Goal: Obtain resource: Download file/media

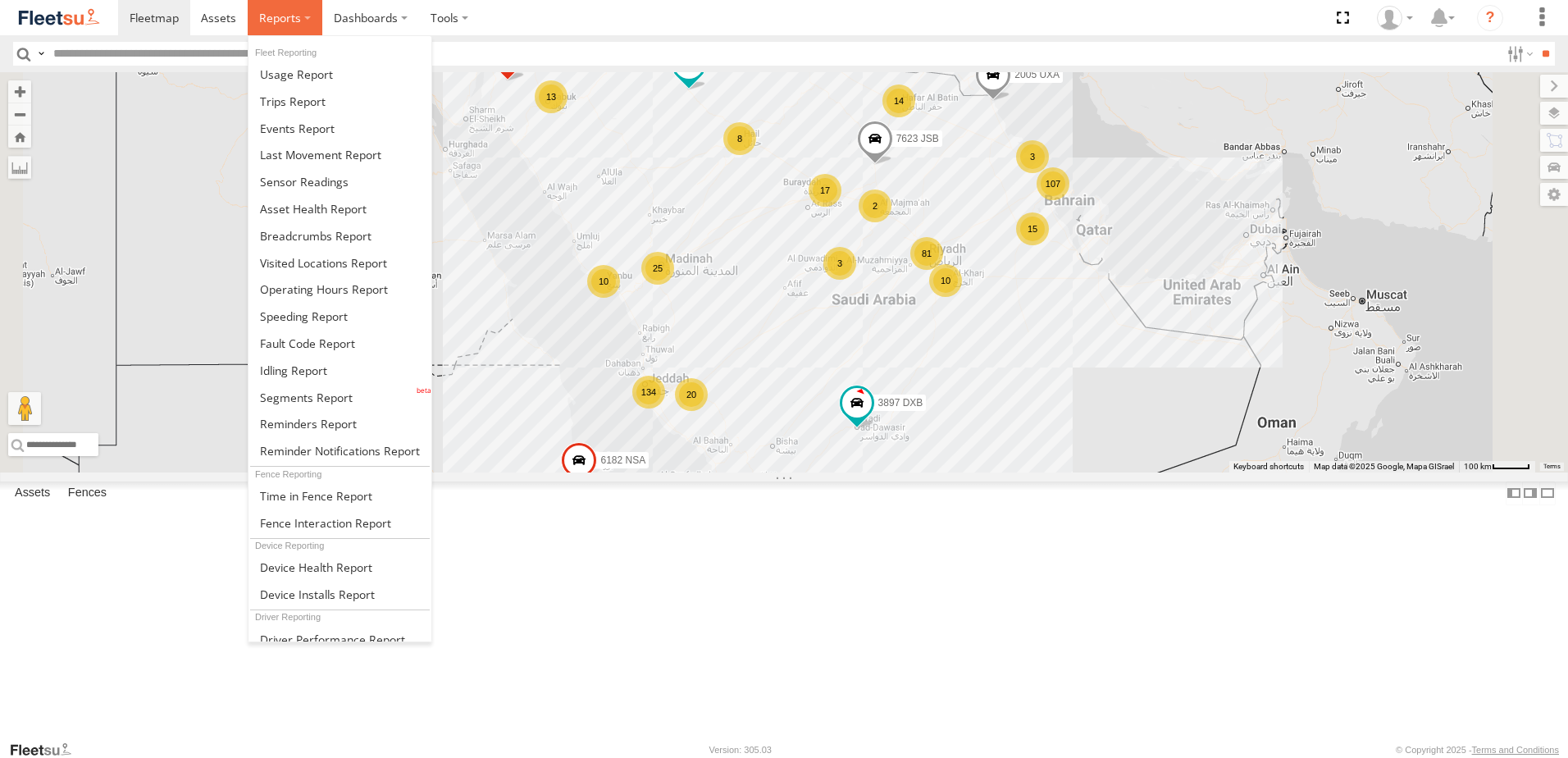
click at [292, 19] on span at bounding box center [280, 18] width 42 height 16
click at [315, 136] on link at bounding box center [340, 128] width 183 height 27
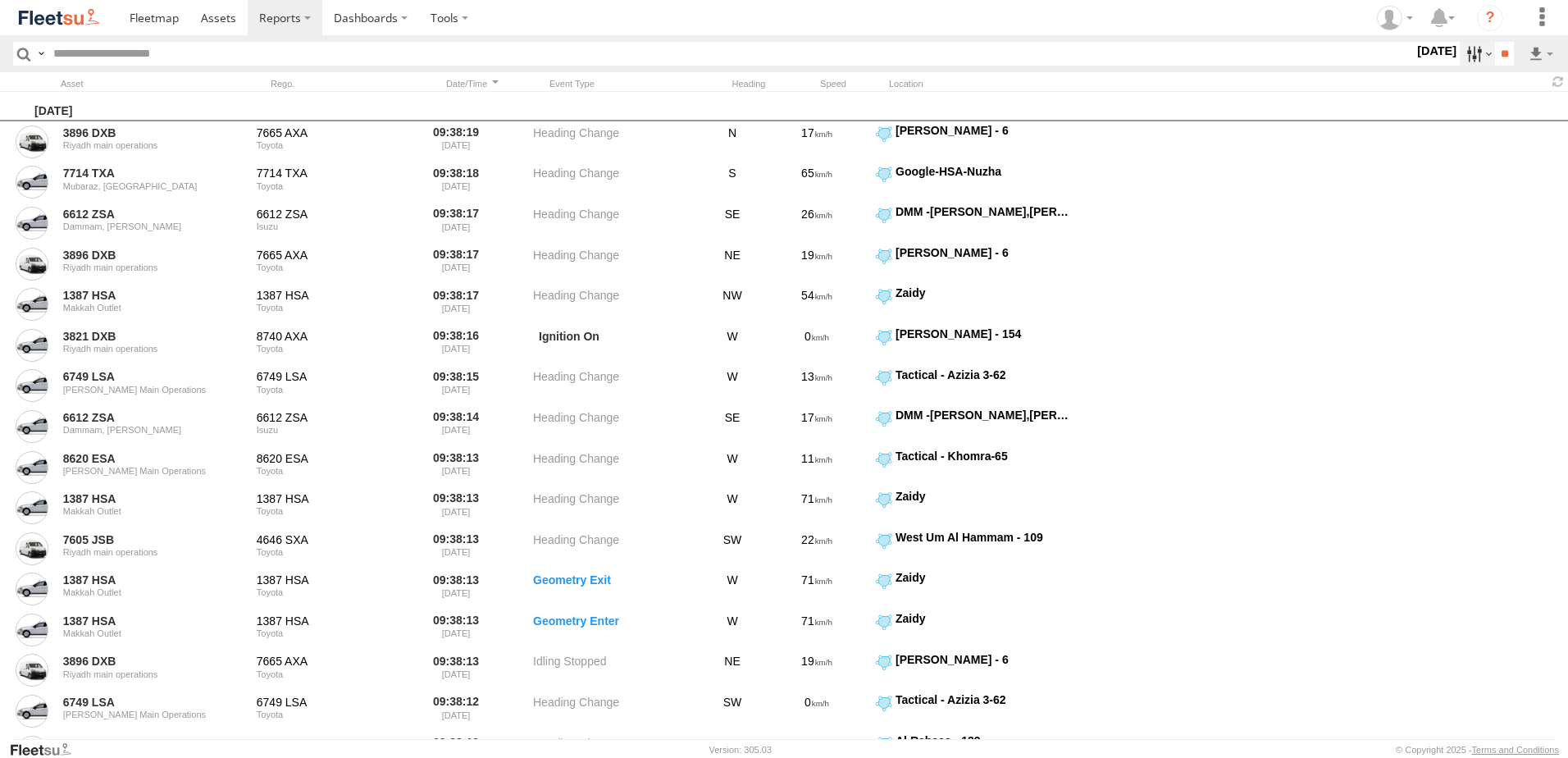
click at [1470, 60] on label at bounding box center [1477, 54] width 35 height 24
click at [0, 0] on span "[PERSON_NAME] - Jeddah" at bounding box center [0, 0] width 0 height 0
click at [0, 0] on span "Abha Warhouse" at bounding box center [0, 0] width 0 height 0
click at [0, 0] on span "[PERSON_NAME] - Logistics WH Jeddah" at bounding box center [0, 0] width 0 height 0
click at [0, 0] on span "Baha warehouse" at bounding box center [0, 0] width 0 height 0
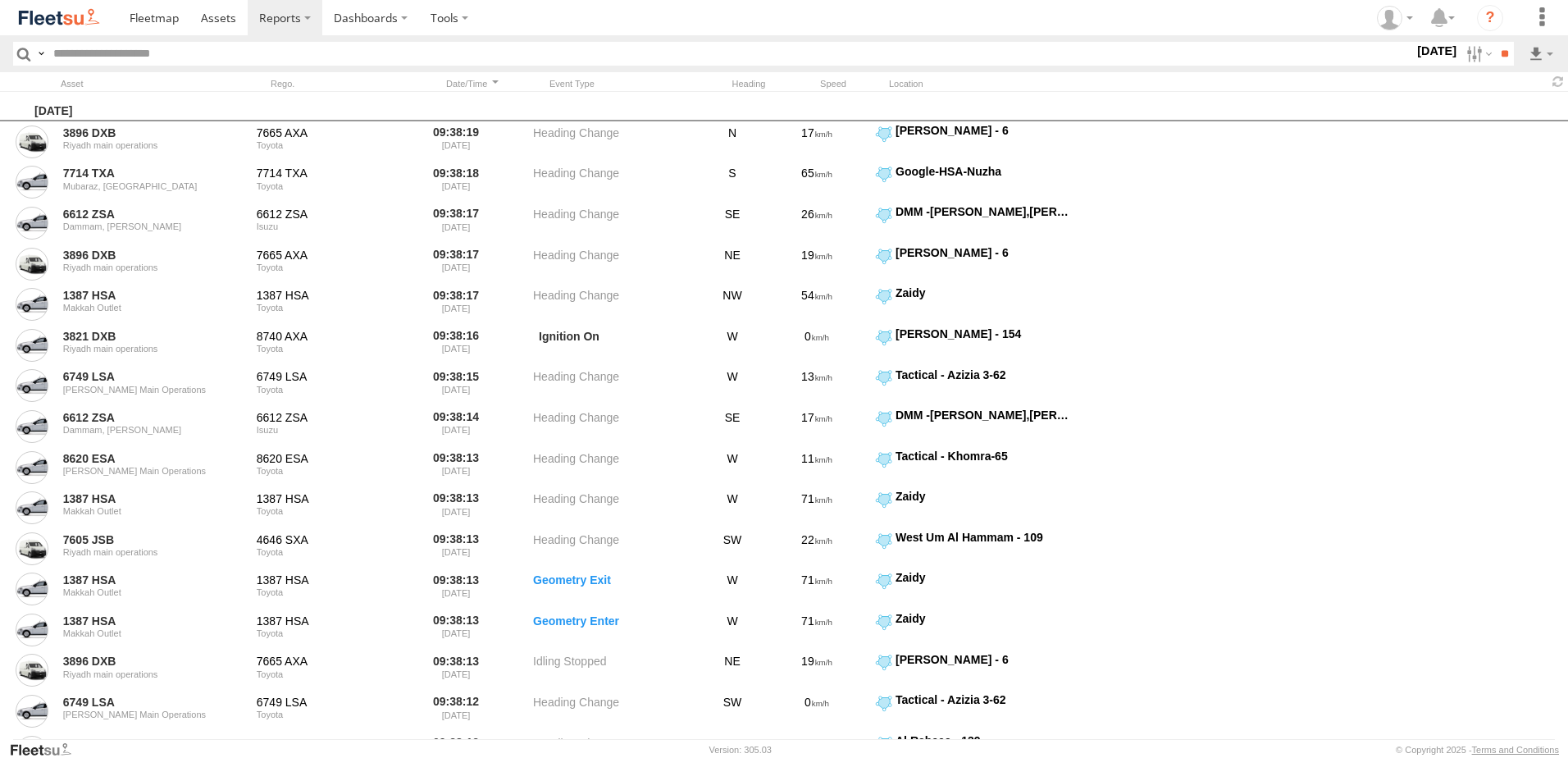
click at [0, 0] on span "Defleeted Vehicles [PERSON_NAME]" at bounding box center [0, 0] width 0 height 0
click at [0, 0] on div "Gizan Outlet" at bounding box center [0, 0] width 0 height 0
click at [0, 0] on span "Gizan Outlet" at bounding box center [0, 0] width 0 height 0
click at [0, 0] on span "[PERSON_NAME] Expansions SDCC Couriers" at bounding box center [0, 0] width 0 height 0
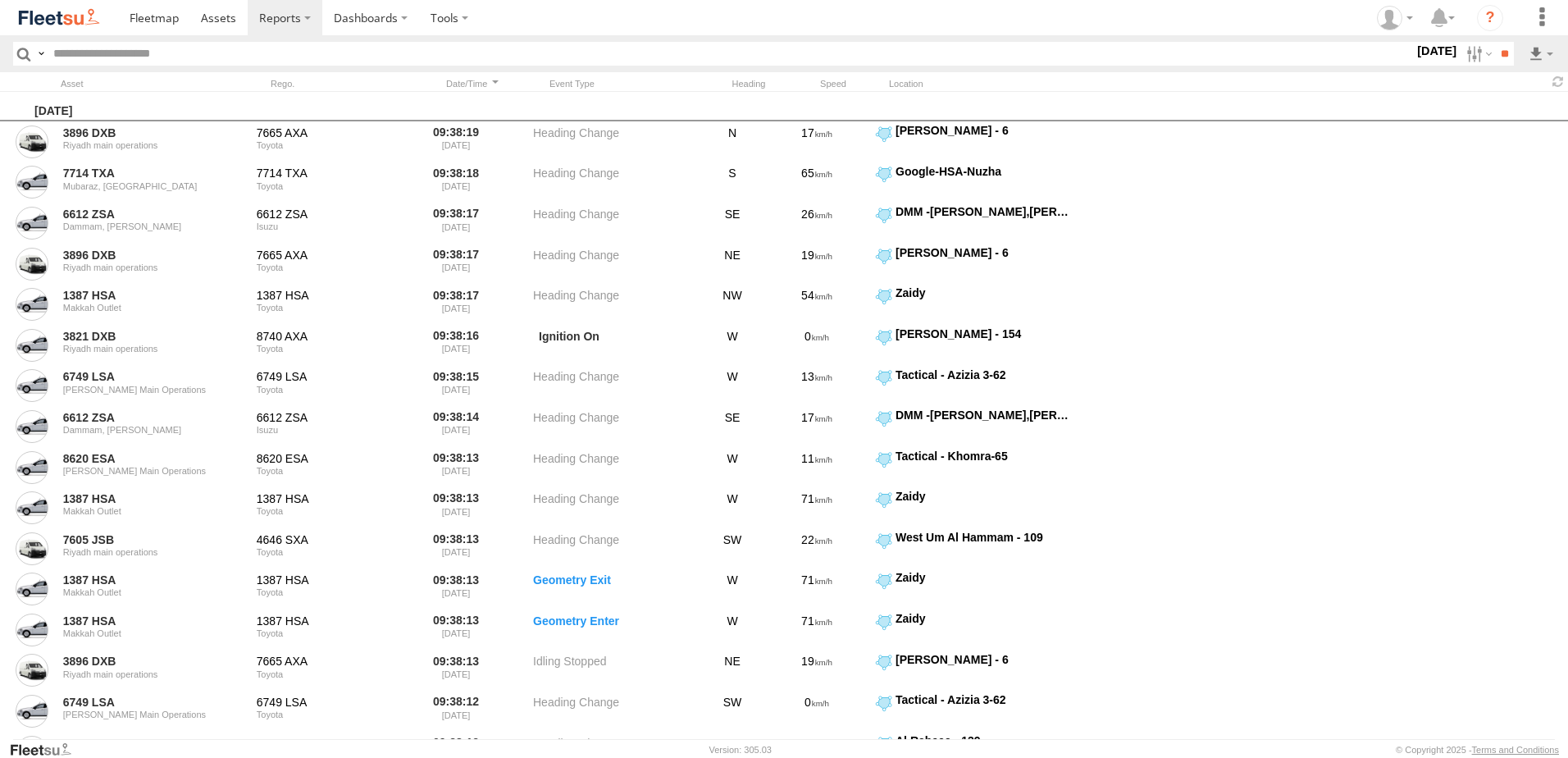
click at [0, 0] on span "[PERSON_NAME] LH" at bounding box center [0, 0] width 0 height 0
click at [0, 0] on span "[PERSON_NAME] NCB Mail Room" at bounding box center [0, 0] width 0 height 0
click at [0, 0] on span "[PERSON_NAME] SNB" at bounding box center [0, 0] width 0 height 0
click at [0, 0] on span "Khamis Mushait Outlet" at bounding box center [0, 0] width 0 height 0
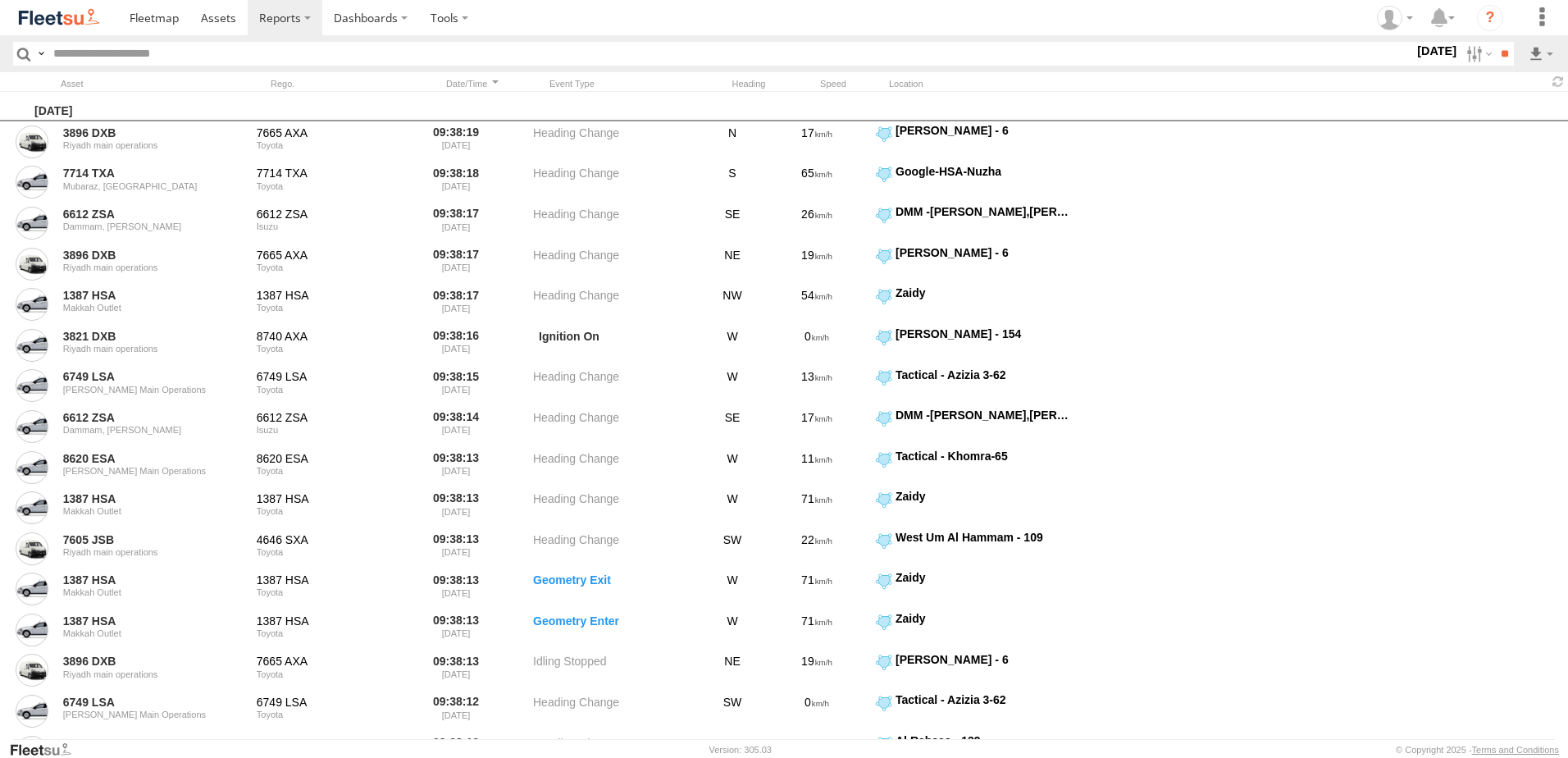
click at [0, 0] on span "Main Warehouse, [GEOGRAPHIC_DATA]" at bounding box center [0, 0] width 0 height 0
click at [0, 0] on span "Makkah Outlet" at bounding box center [0, 0] width 0 height 0
click at [0, 0] on span "Najran" at bounding box center [0, 0] width 0 height 0
click at [0, 0] on span "Qunfuda" at bounding box center [0, 0] width 0 height 0
click at [0, 0] on span "Tabuk Outlet" at bounding box center [0, 0] width 0 height 0
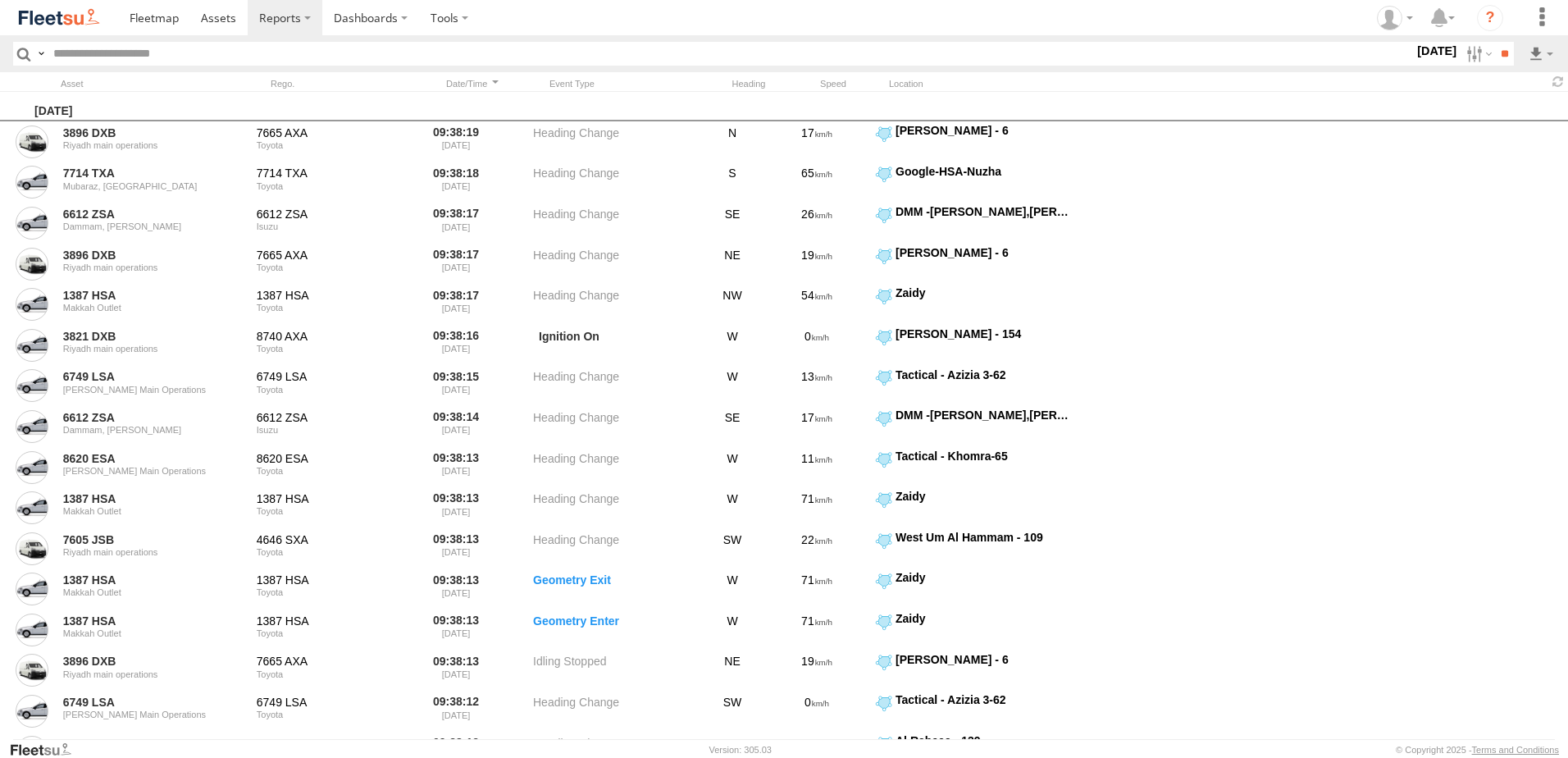
click at [0, 0] on span "Taif Outlet" at bounding box center [0, 0] width 0 height 0
click at [0, 0] on span "Yanbu Outlet" at bounding box center [0, 0] width 0 height 0
click at [0, 0] on label at bounding box center [0, 0] width 0 height 0
click at [1498, 54] on input "**" at bounding box center [1504, 54] width 18 height 24
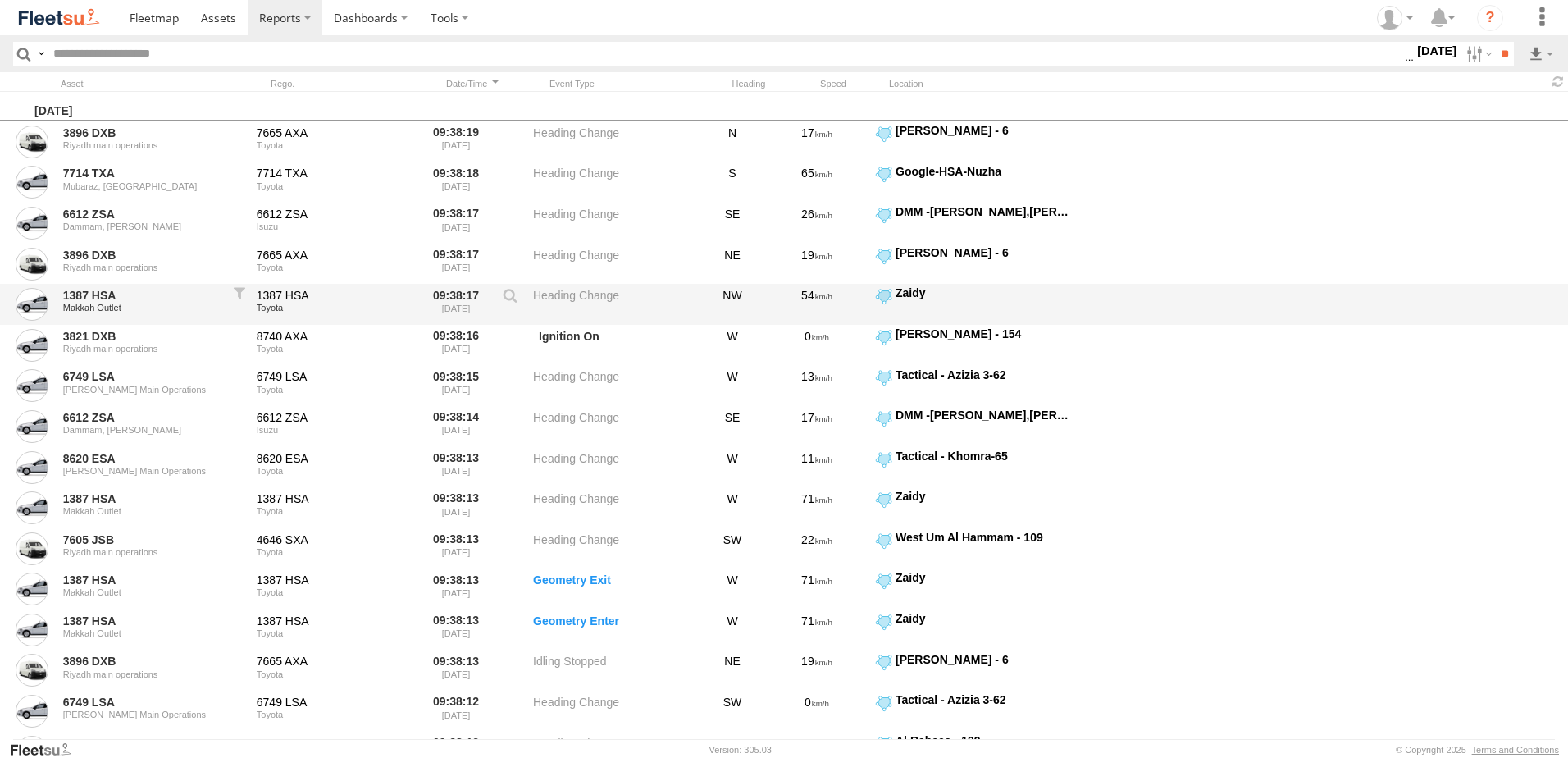
scroll to position [0, 0]
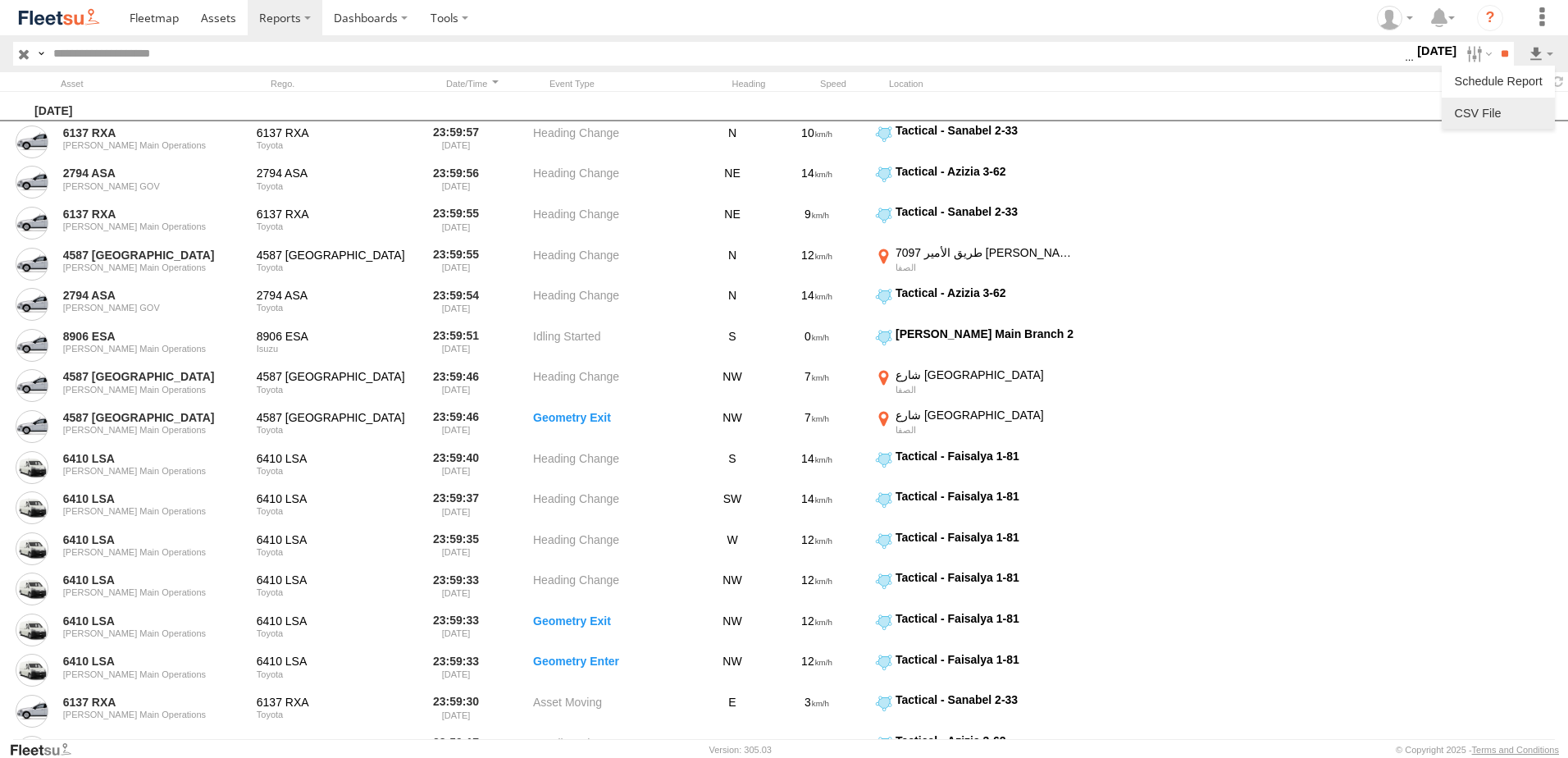
click at [1517, 102] on link at bounding box center [1498, 114] width 100 height 25
click at [1466, 54] on label at bounding box center [1477, 54] width 35 height 24
click at [0, 0] on label at bounding box center [0, 0] width 0 height 0
click at [1495, 56] on input "**" at bounding box center [1504, 54] width 18 height 24
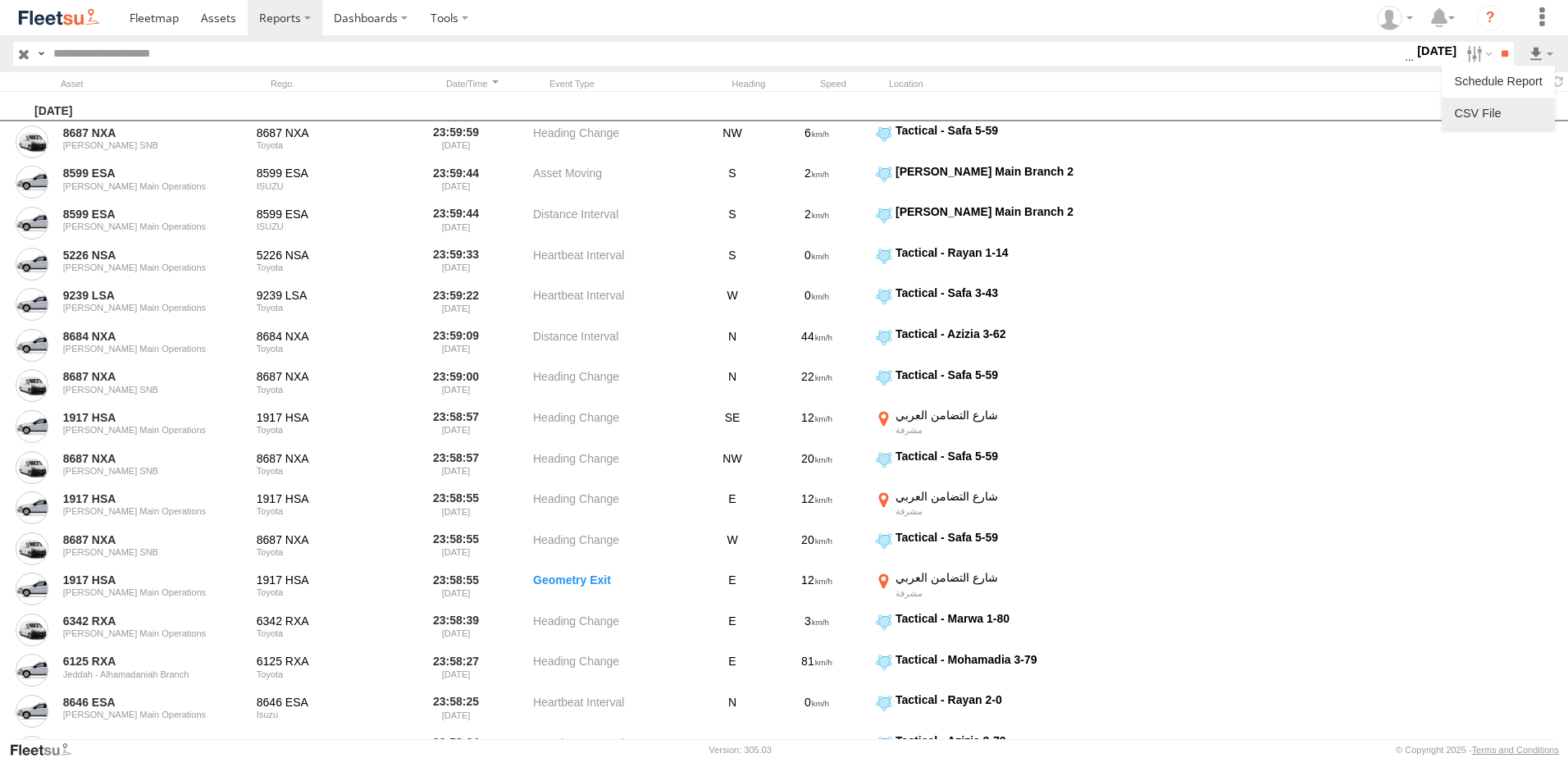
click at [1516, 112] on link at bounding box center [1498, 114] width 100 height 25
click at [1434, 54] on label "12 Aug 25" at bounding box center [1437, 51] width 46 height 18
click at [0, 0] on label at bounding box center [0, 0] width 0 height 0
click at [1502, 55] on input "**" at bounding box center [1504, 54] width 18 height 24
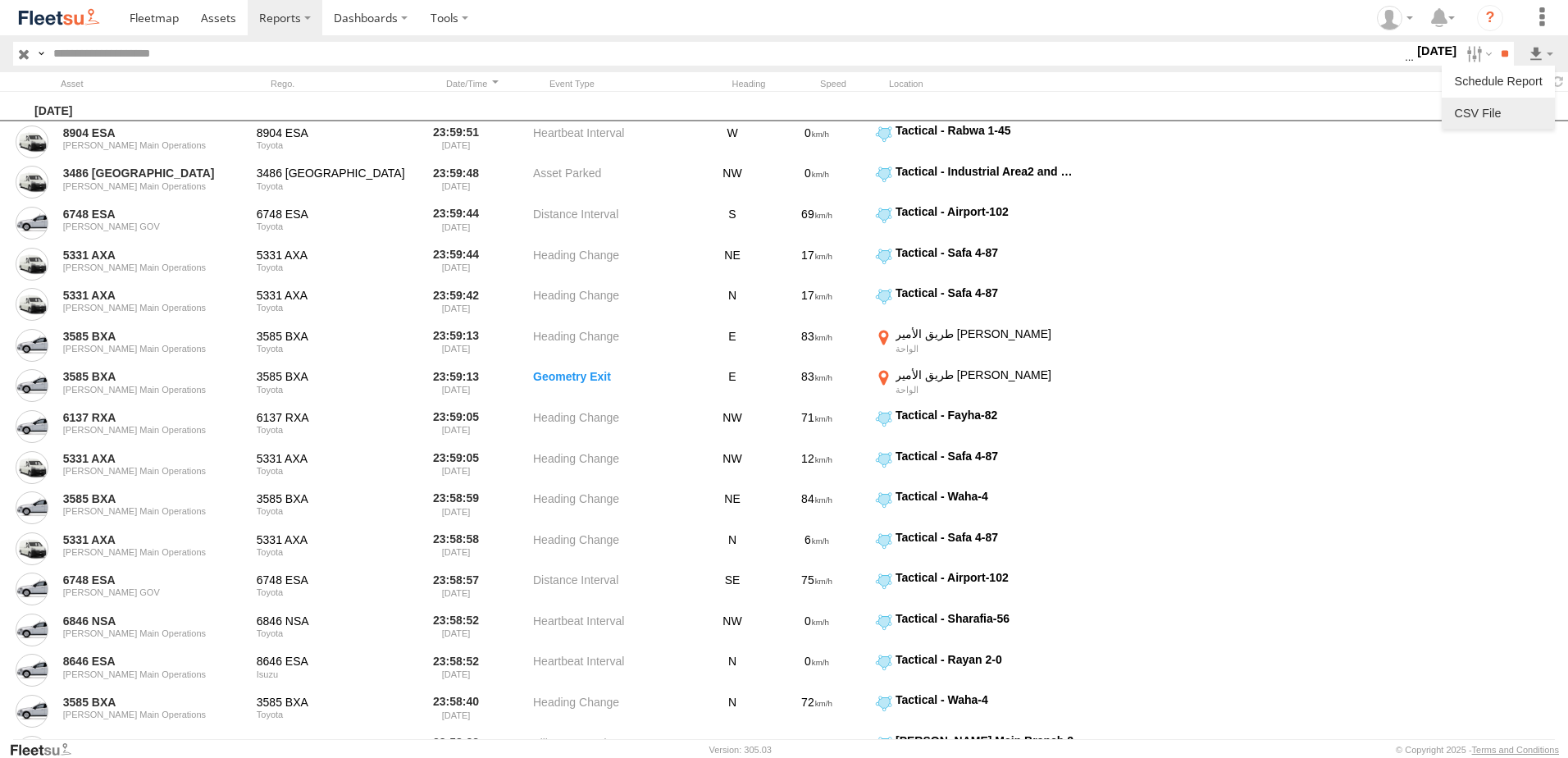
click at [1512, 116] on link at bounding box center [1498, 114] width 100 height 25
click at [1474, 55] on label at bounding box center [1477, 54] width 35 height 24
click at [0, 0] on label at bounding box center [0, 0] width 0 height 0
click at [1495, 63] on input "**" at bounding box center [1504, 54] width 18 height 24
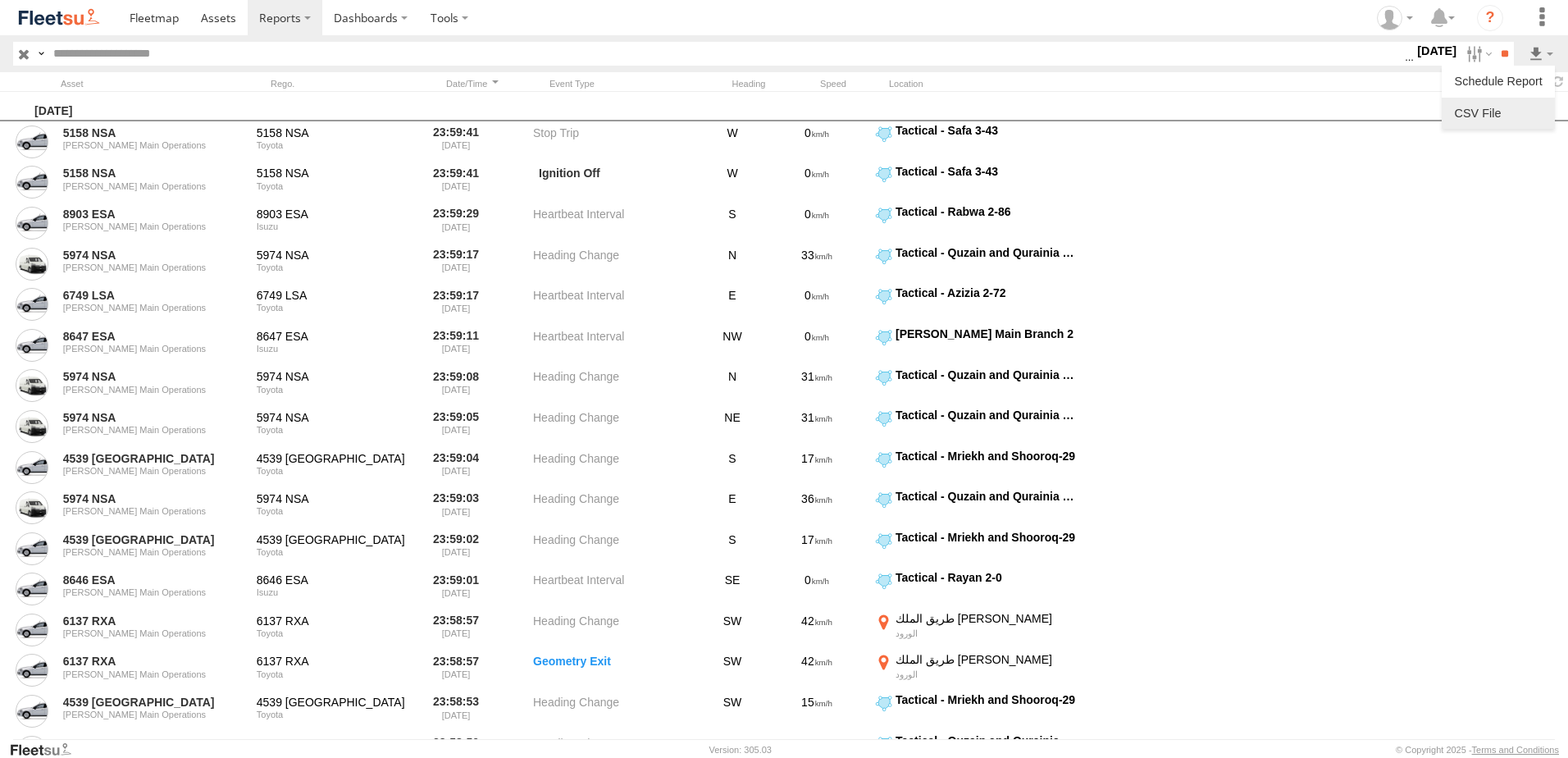
click at [1522, 101] on link at bounding box center [1498, 114] width 100 height 25
click at [1463, 53] on label at bounding box center [1477, 54] width 35 height 24
click at [0, 0] on label at bounding box center [0, 0] width 0 height 0
click at [1504, 49] on input "**" at bounding box center [1504, 54] width 18 height 24
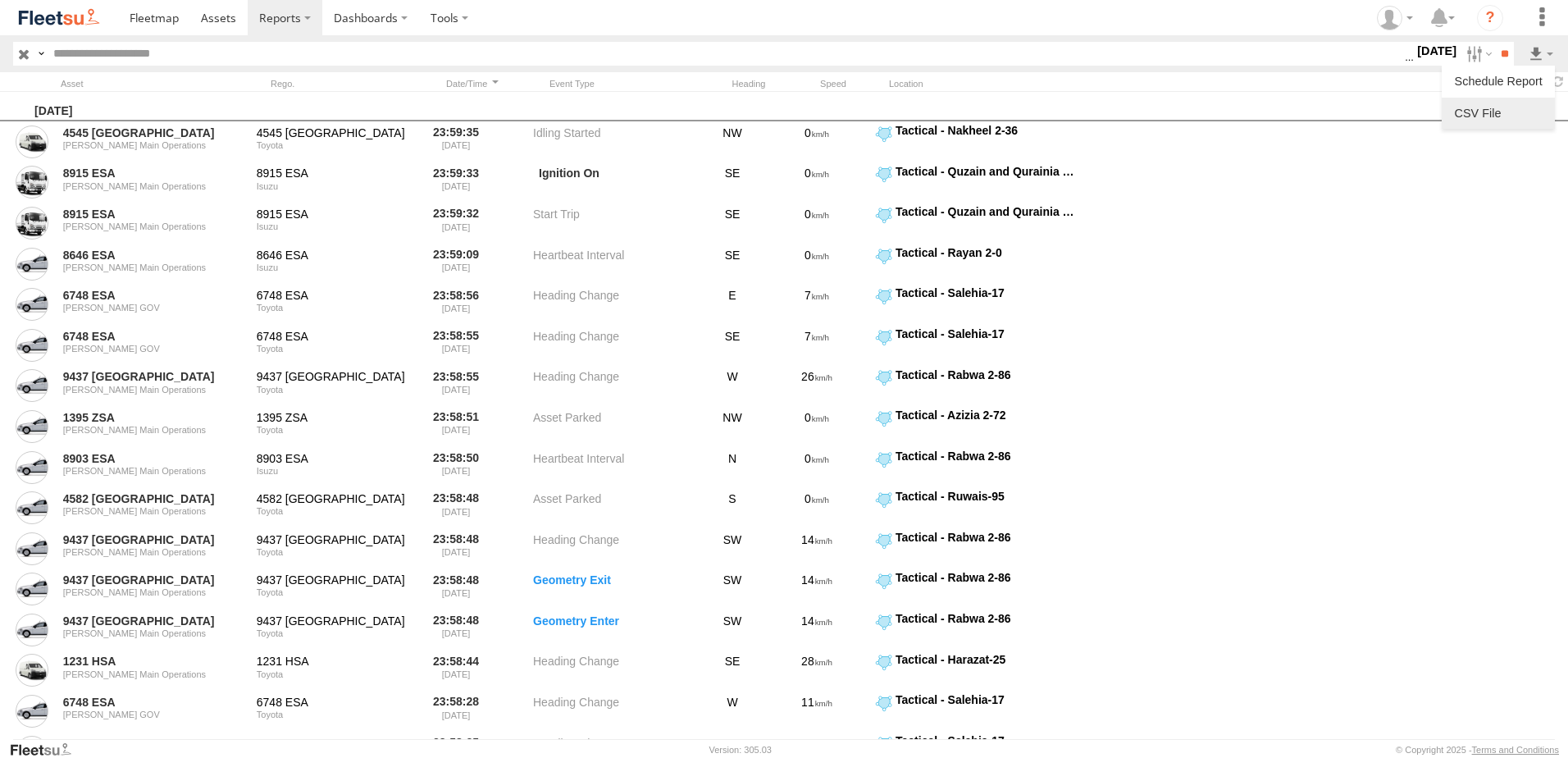
click at [1498, 123] on link at bounding box center [1498, 114] width 100 height 25
click at [1064, 18] on section at bounding box center [841, 18] width 1446 height 35
click at [1470, 52] on label at bounding box center [1477, 54] width 35 height 24
click at [0, 0] on label at bounding box center [0, 0] width 0 height 0
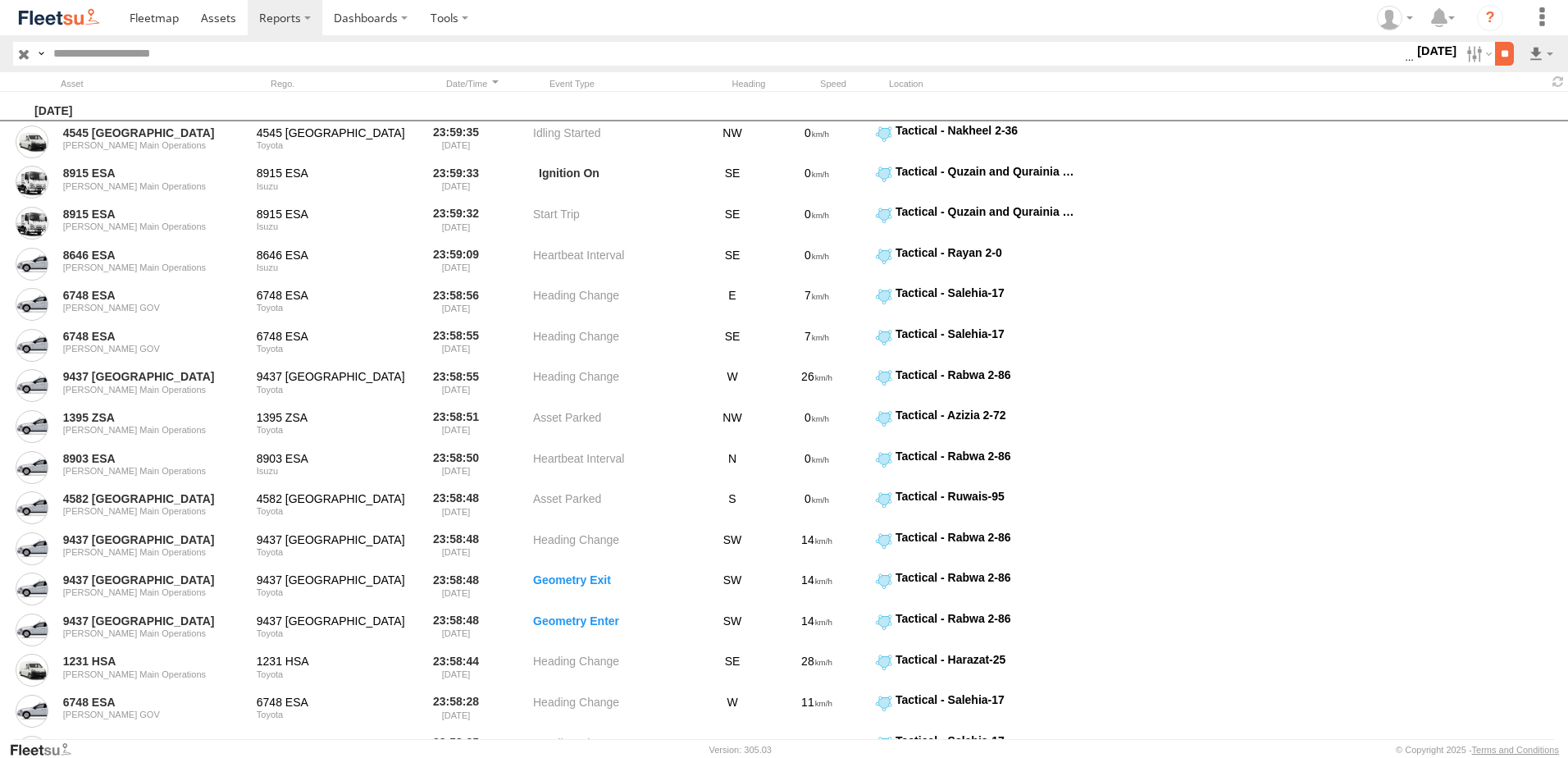
click at [1509, 61] on input "**" at bounding box center [1504, 54] width 18 height 24
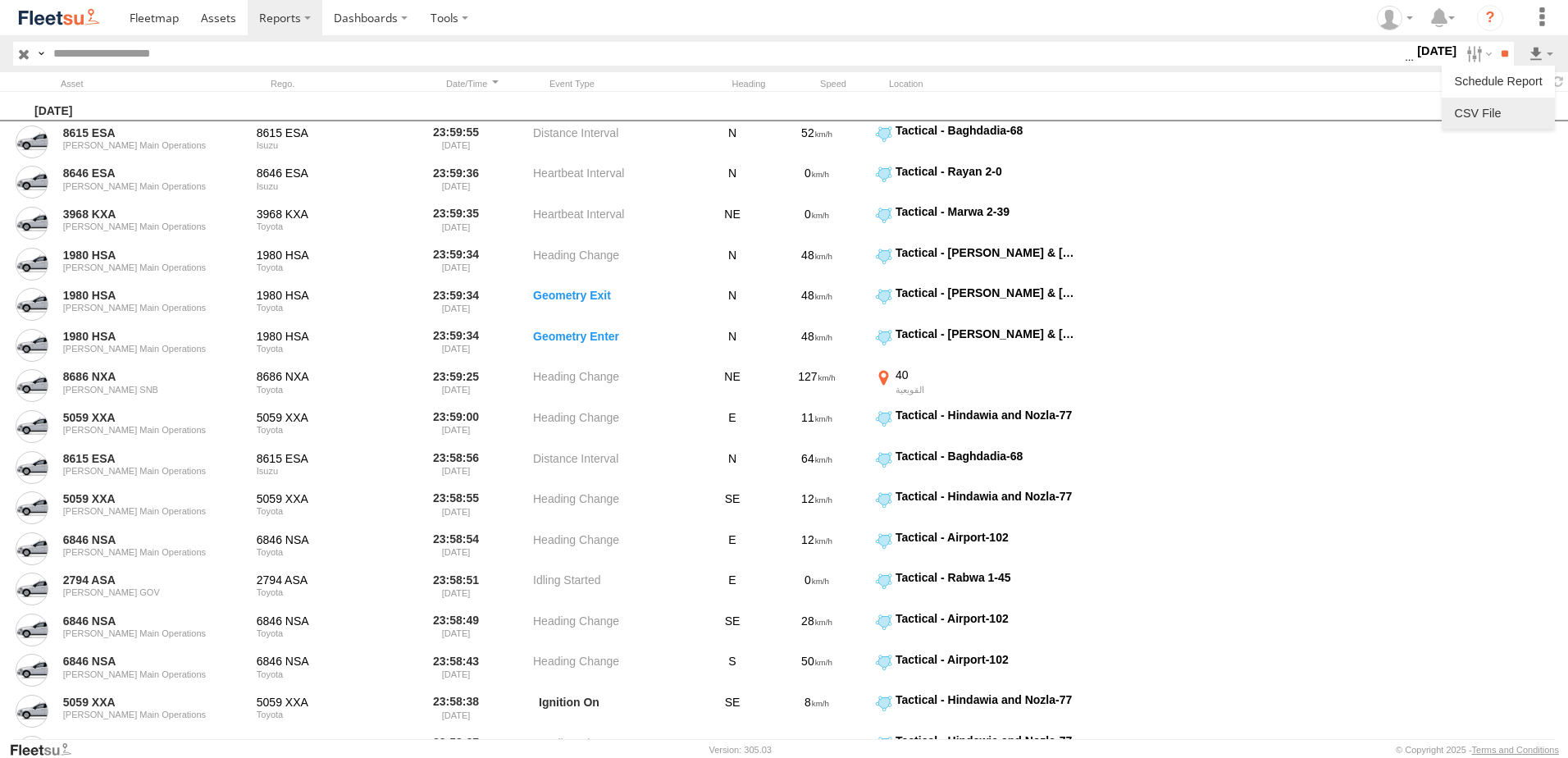
click at [1505, 112] on link at bounding box center [1498, 114] width 100 height 25
click at [1107, 18] on section at bounding box center [841, 18] width 1446 height 35
click at [1466, 57] on label at bounding box center [1477, 54] width 35 height 24
click at [0, 0] on label at bounding box center [0, 0] width 0 height 0
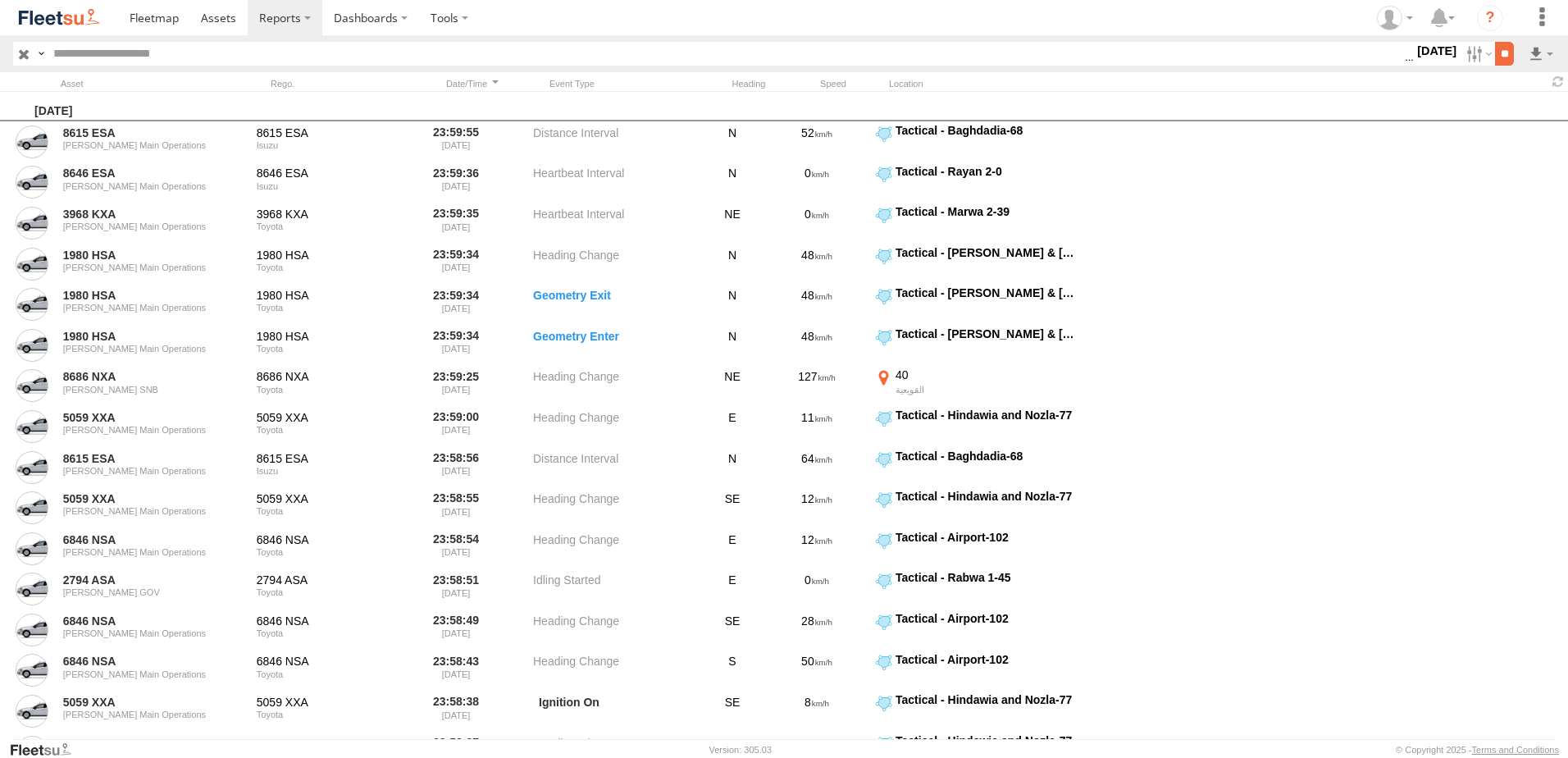
click at [1500, 54] on input "**" at bounding box center [1504, 54] width 18 height 24
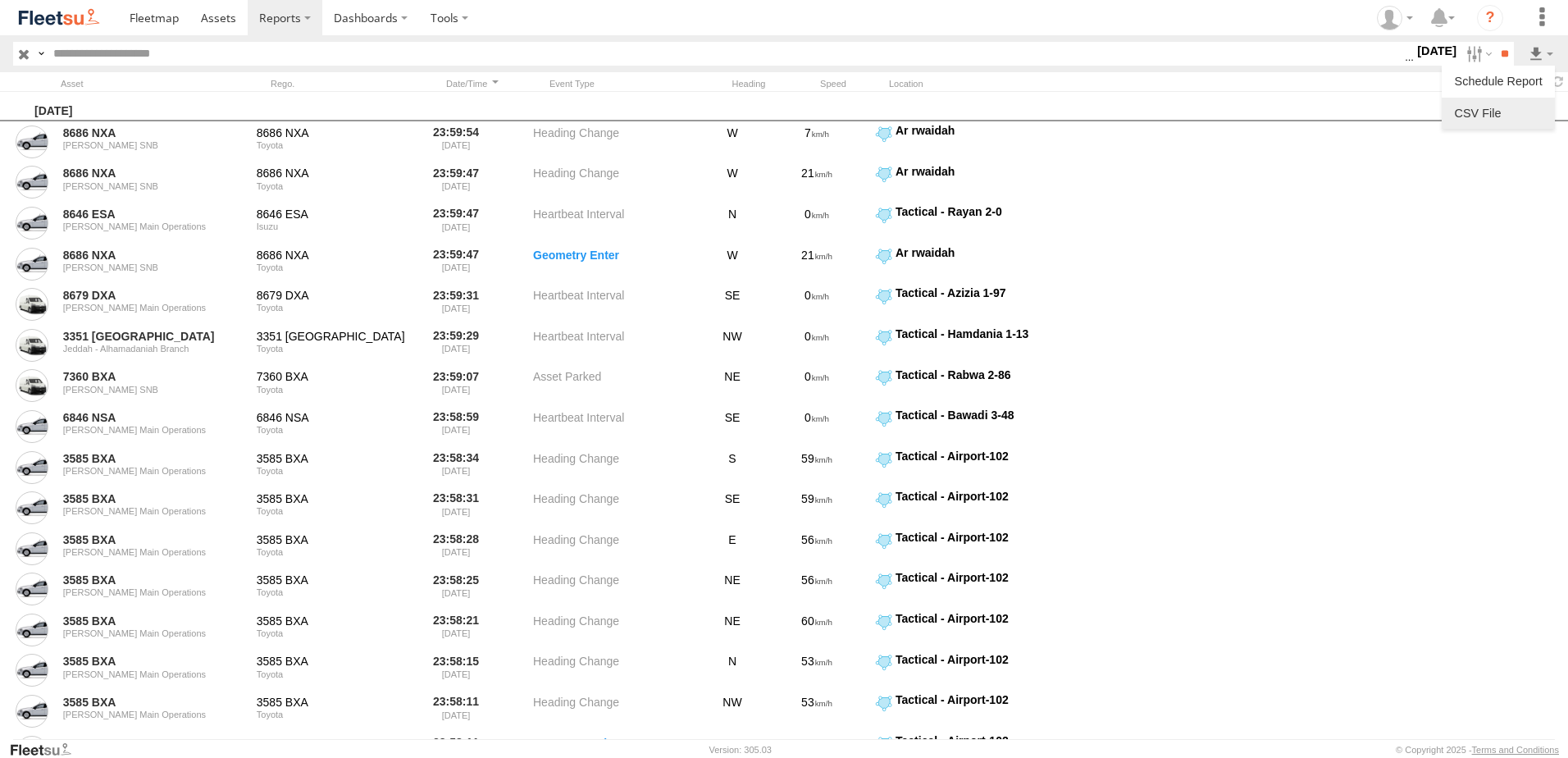
click at [1525, 98] on li at bounding box center [1498, 113] width 114 height 31
click at [1520, 105] on link at bounding box center [1498, 114] width 100 height 25
click at [1518, 101] on link at bounding box center [1498, 114] width 100 height 25
click at [1469, 50] on label at bounding box center [1477, 54] width 35 height 24
click at [0, 0] on label at bounding box center [0, 0] width 0 height 0
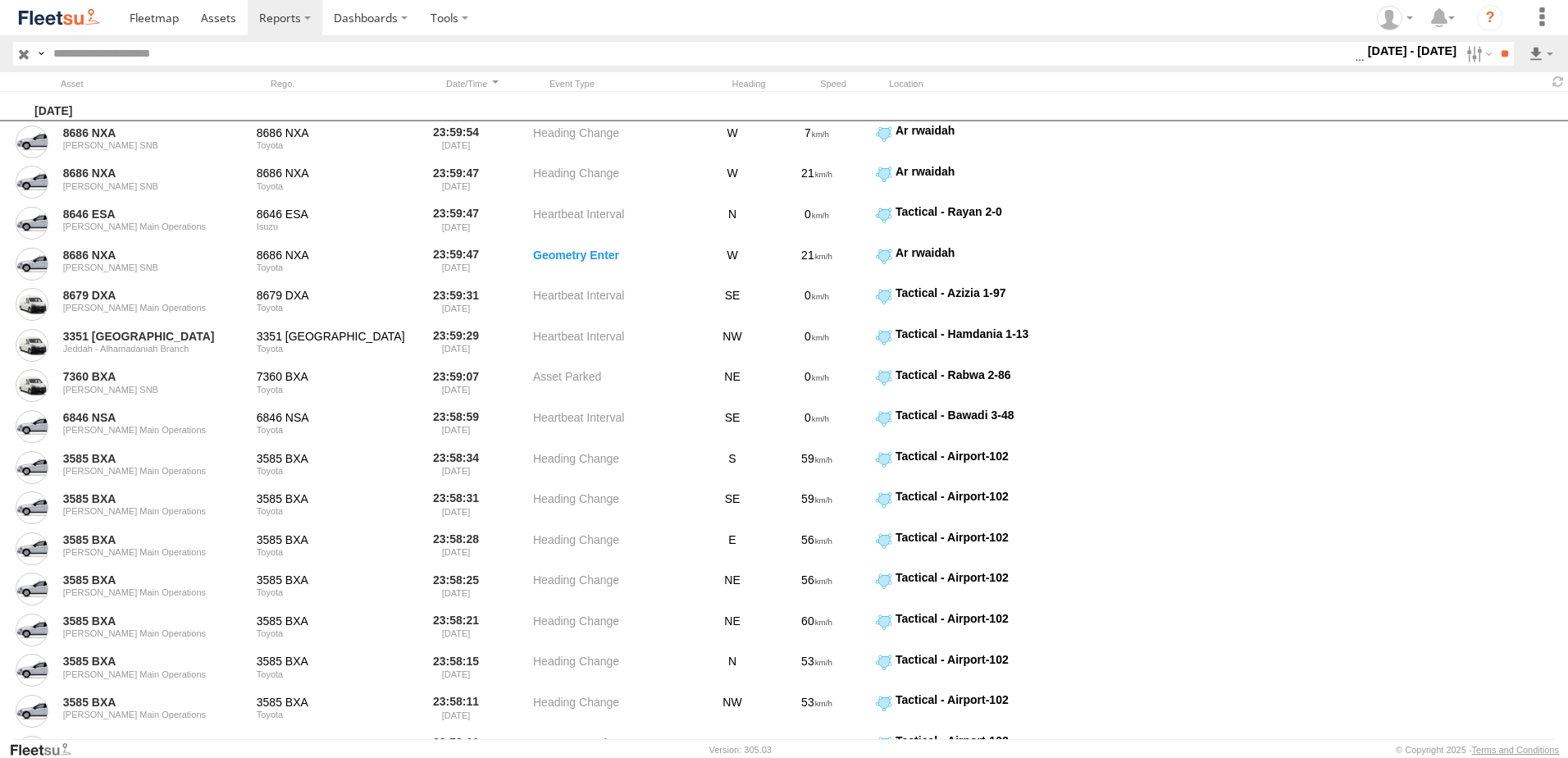
click at [0, 0] on label at bounding box center [0, 0] width 0 height 0
click at [1501, 55] on input "**" at bounding box center [1504, 54] width 18 height 24
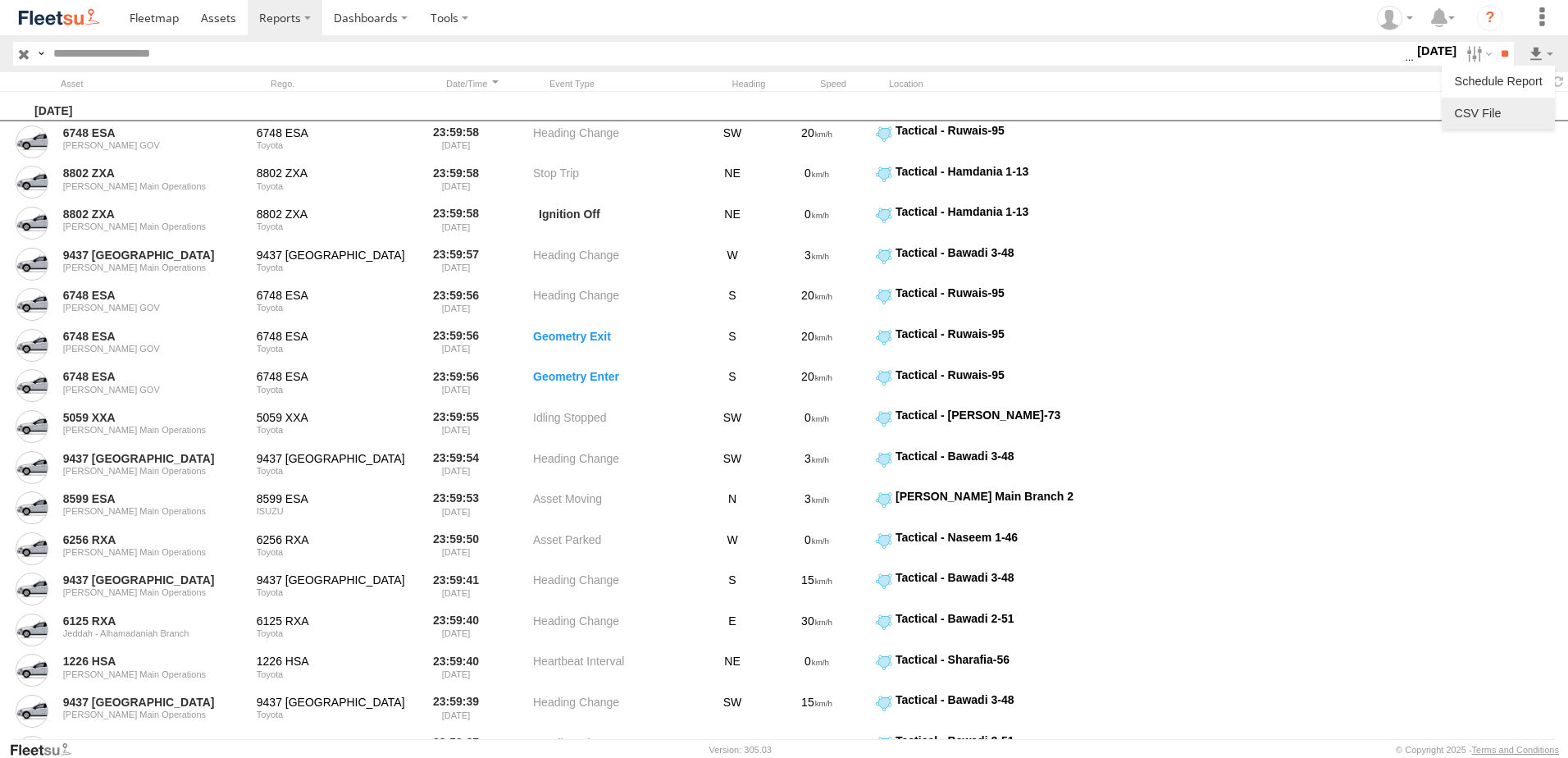
click at [1505, 116] on link at bounding box center [1498, 114] width 100 height 25
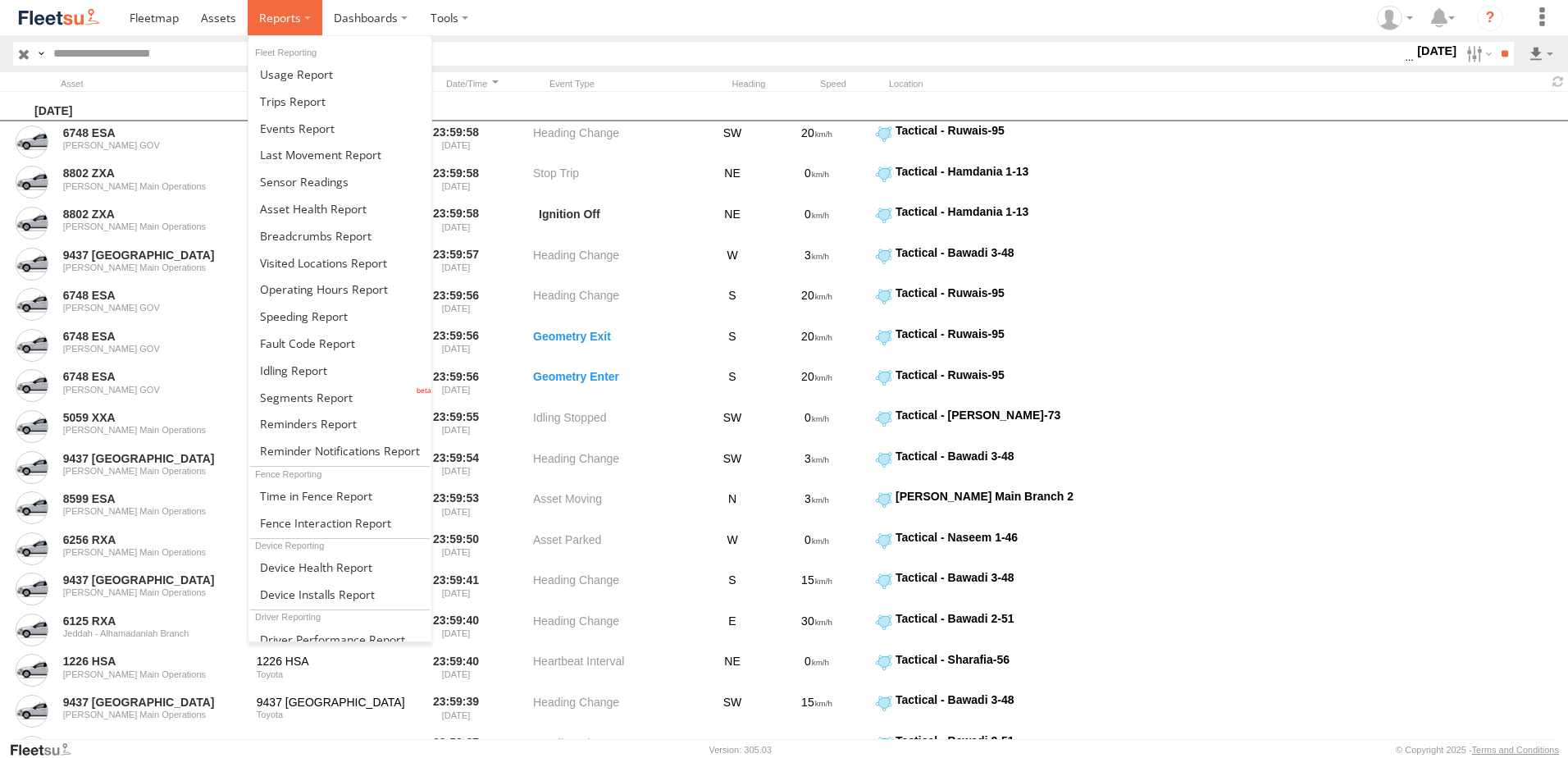
click at [283, 14] on span at bounding box center [280, 18] width 42 height 16
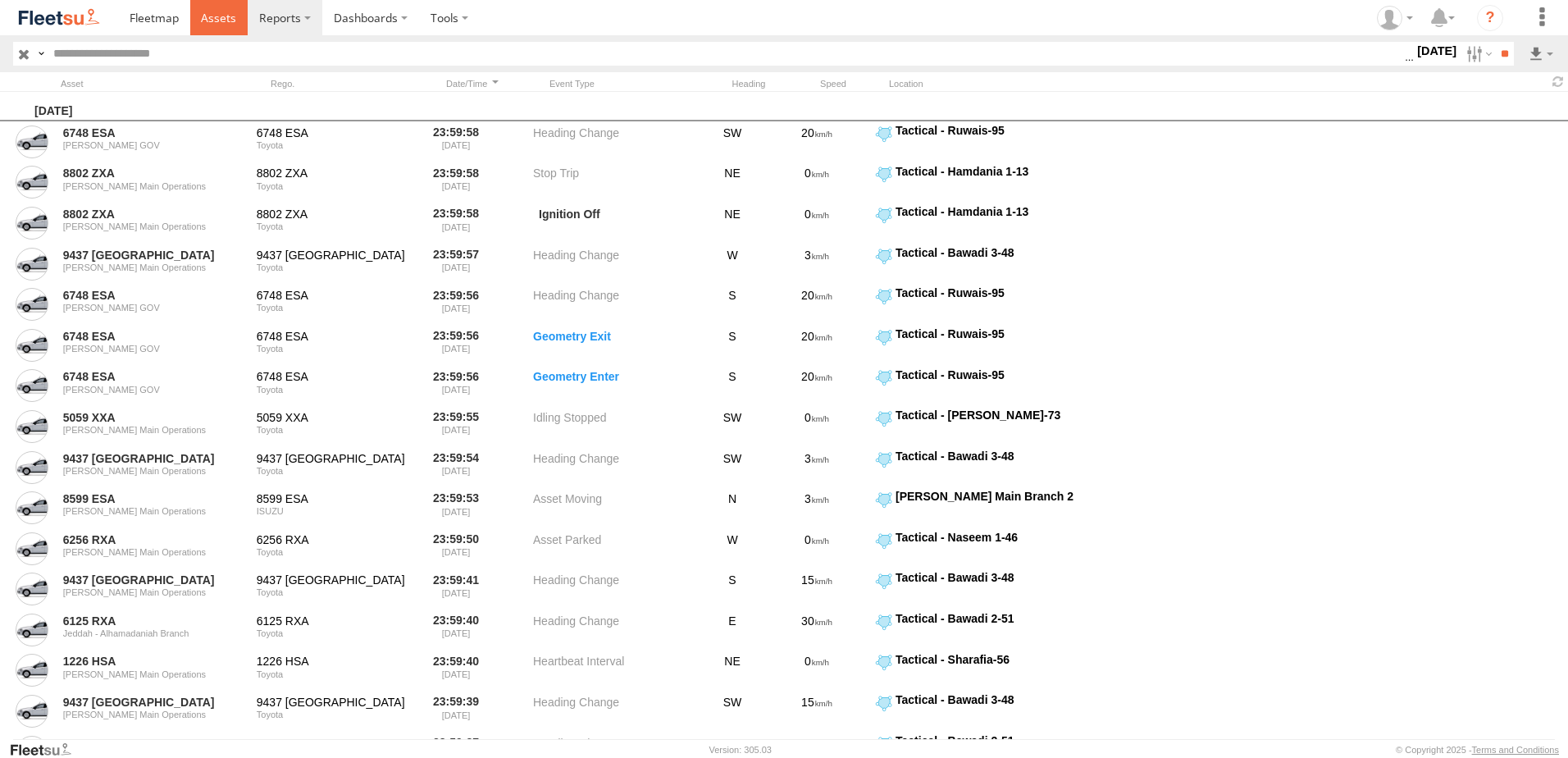
click at [211, 31] on link at bounding box center [219, 18] width 58 height 35
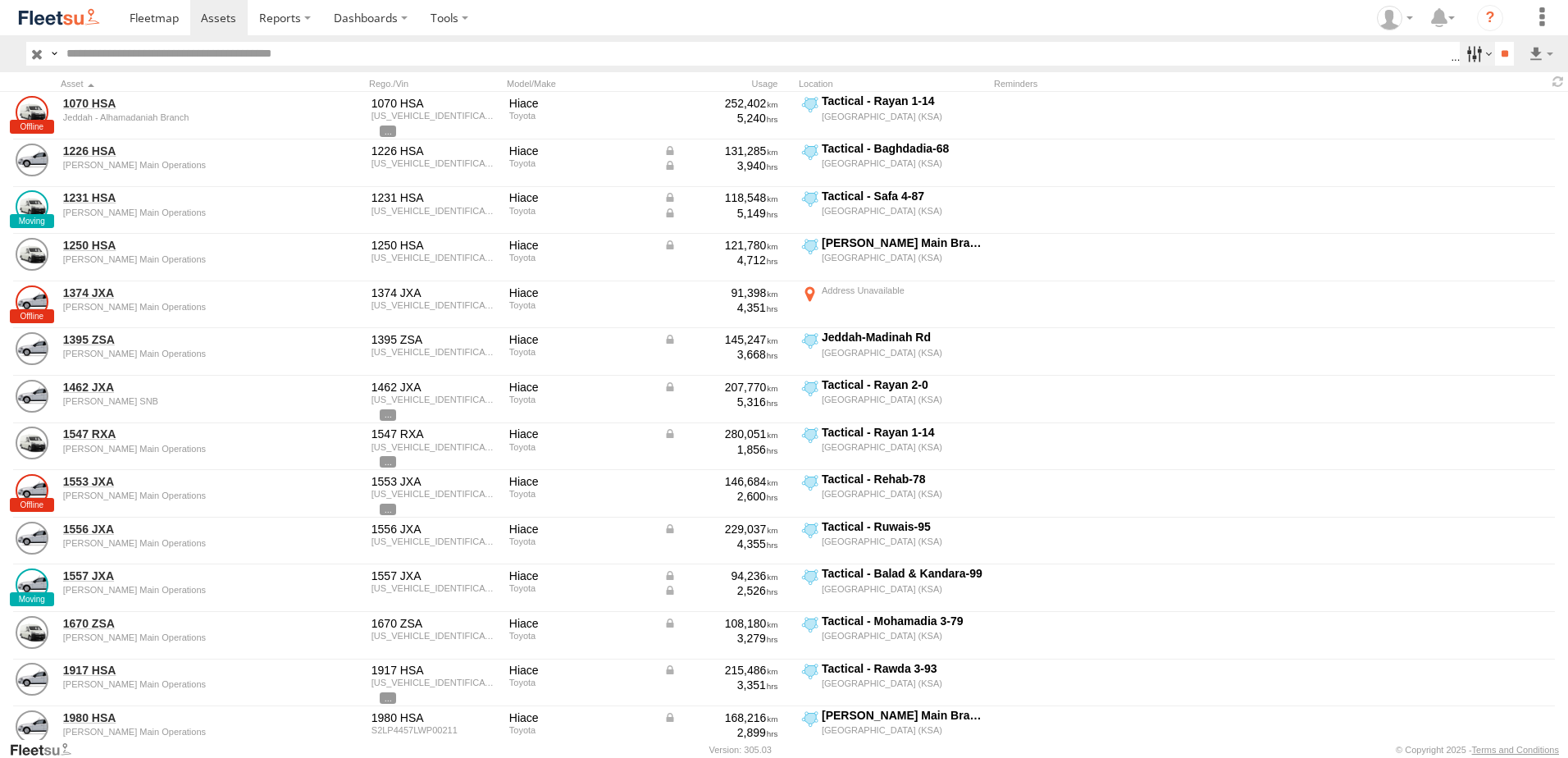
click at [1475, 55] on label at bounding box center [1477, 54] width 35 height 24
click at [1110, 30] on section at bounding box center [841, 18] width 1446 height 35
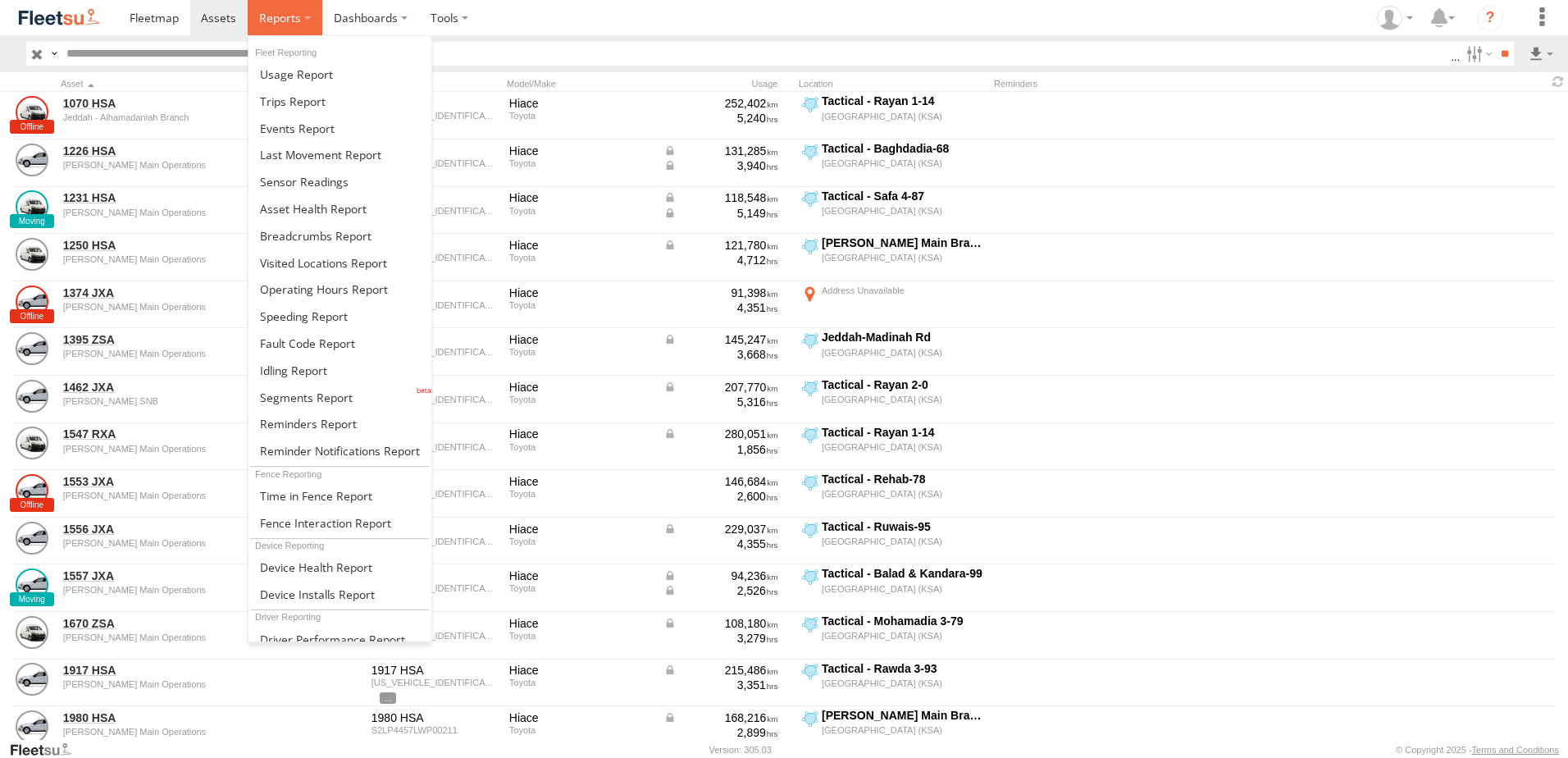
click at [289, 18] on span at bounding box center [280, 18] width 42 height 16
click at [313, 207] on span at bounding box center [313, 209] width 107 height 16
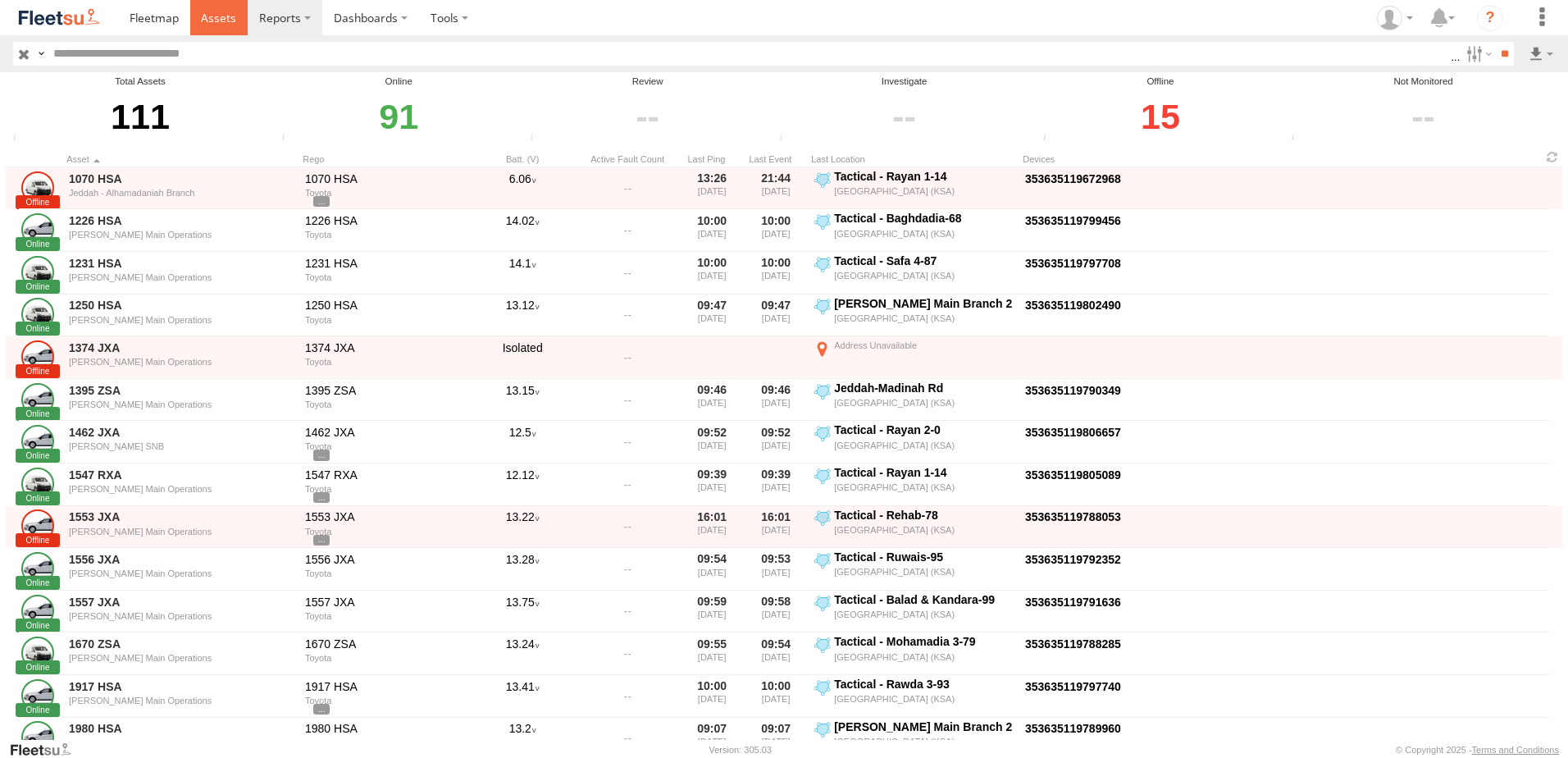
click at [215, 11] on span at bounding box center [218, 18] width 35 height 16
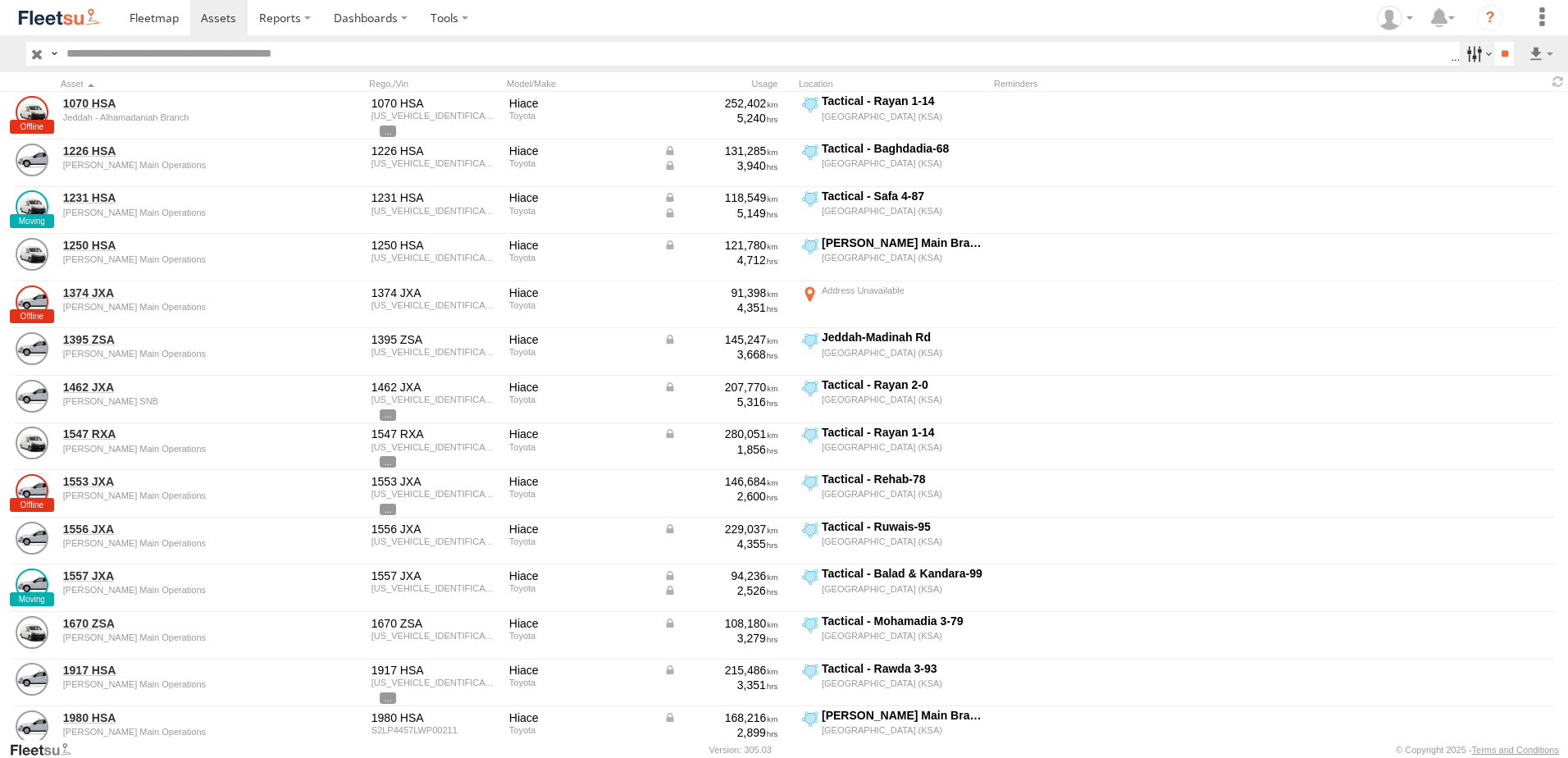
click at [1482, 53] on label at bounding box center [1477, 54] width 35 height 24
click at [1329, 17] on section at bounding box center [841, 18] width 1446 height 35
click at [232, 7] on link at bounding box center [219, 18] width 58 height 35
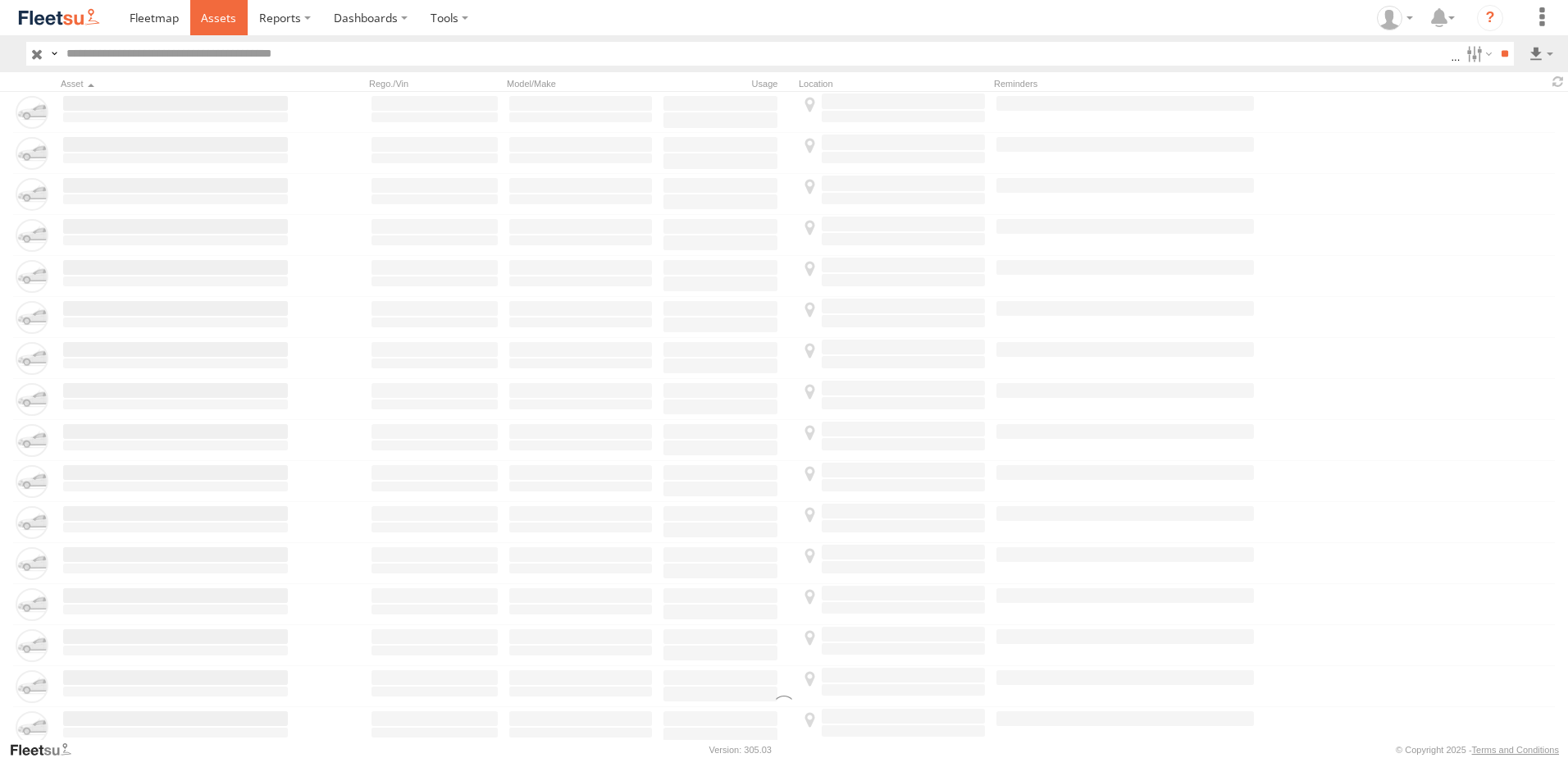
click at [231, 17] on span at bounding box center [218, 18] width 35 height 16
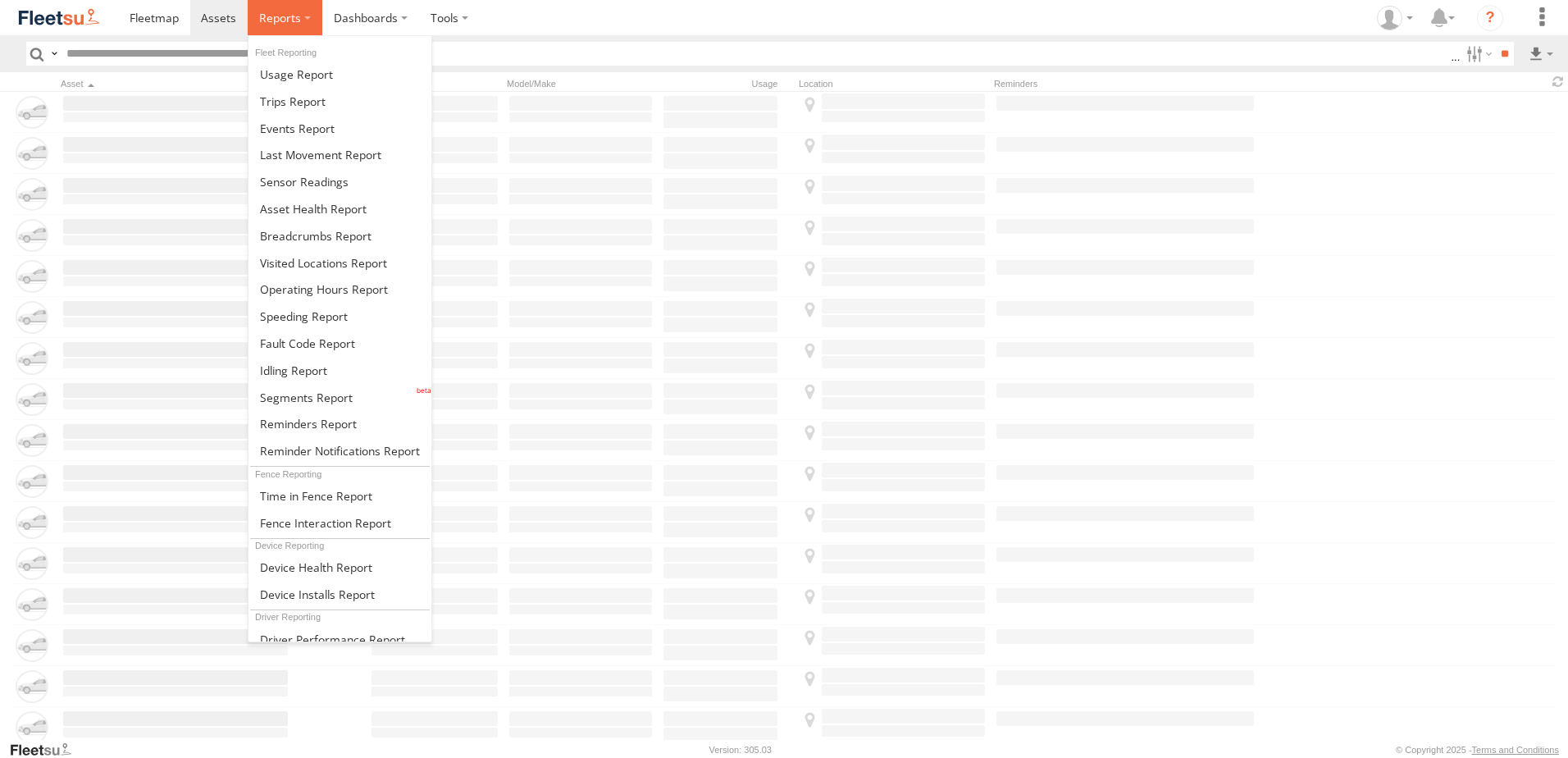
click at [308, 12] on label at bounding box center [284, 18] width 75 height 35
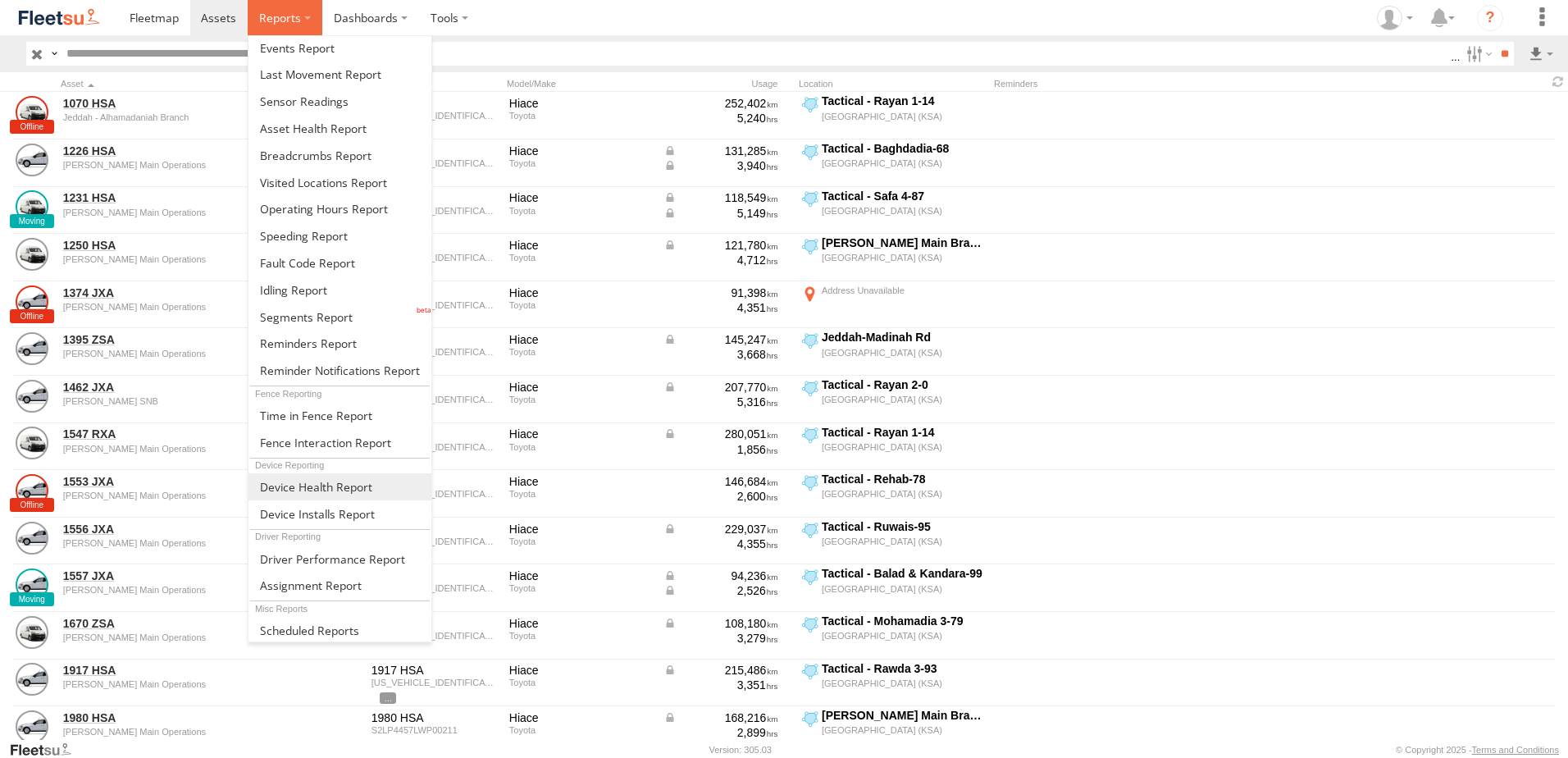
scroll to position [83, 0]
click at [339, 588] on span at bounding box center [311, 583] width 102 height 16
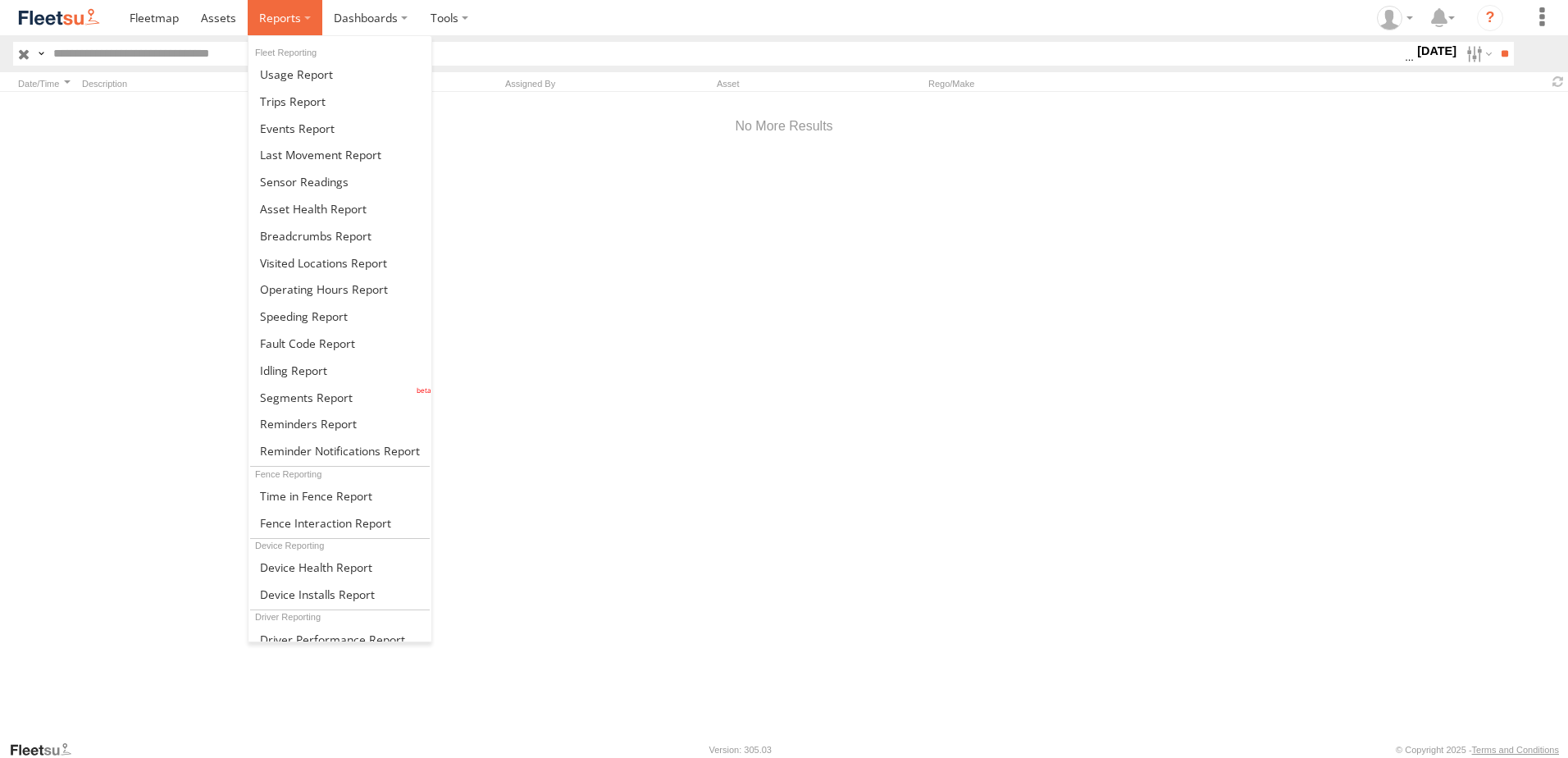
click at [295, 20] on span at bounding box center [280, 18] width 42 height 16
click at [401, 200] on link at bounding box center [340, 209] width 183 height 27
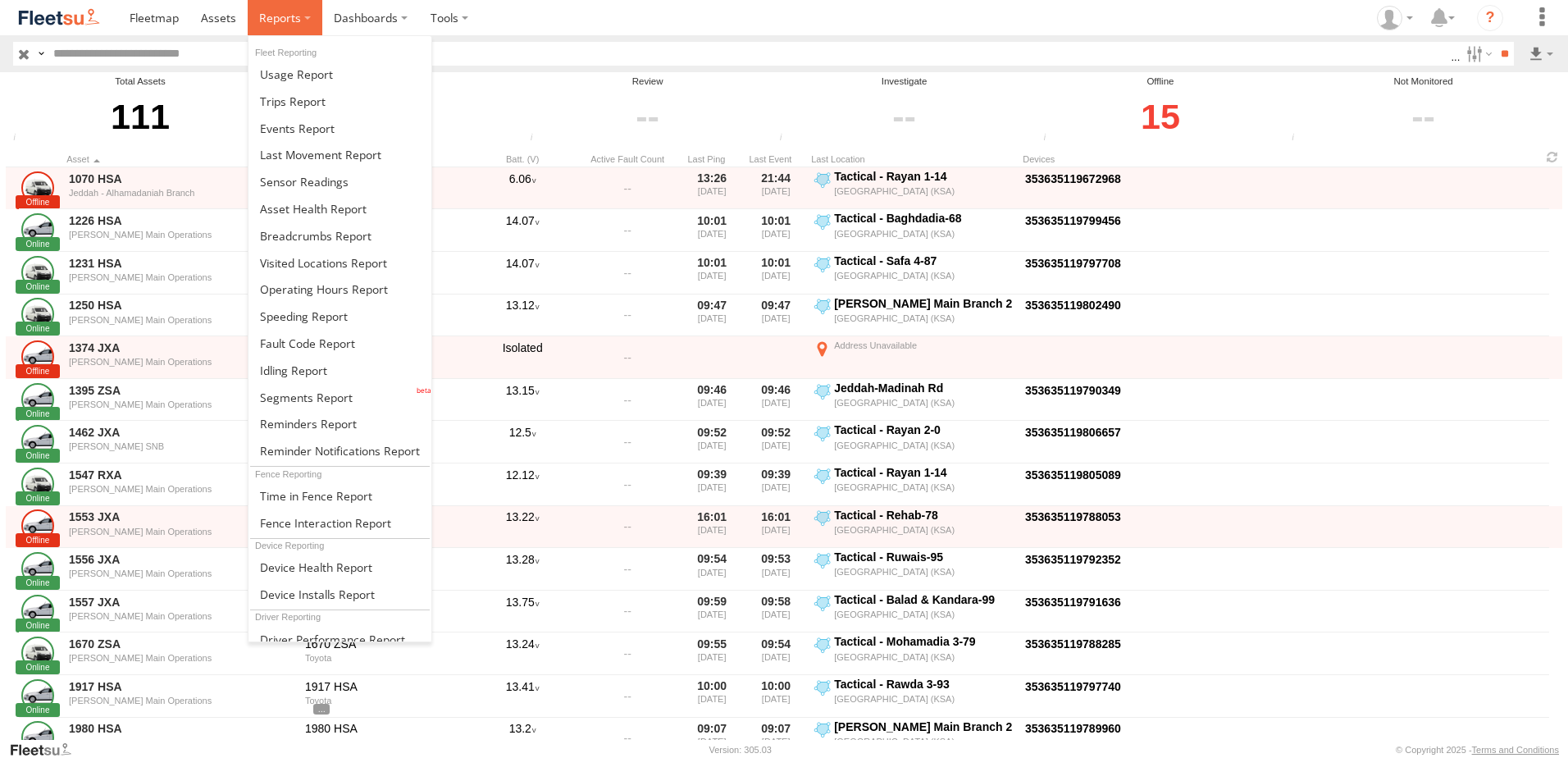
click at [268, 24] on span at bounding box center [280, 18] width 42 height 16
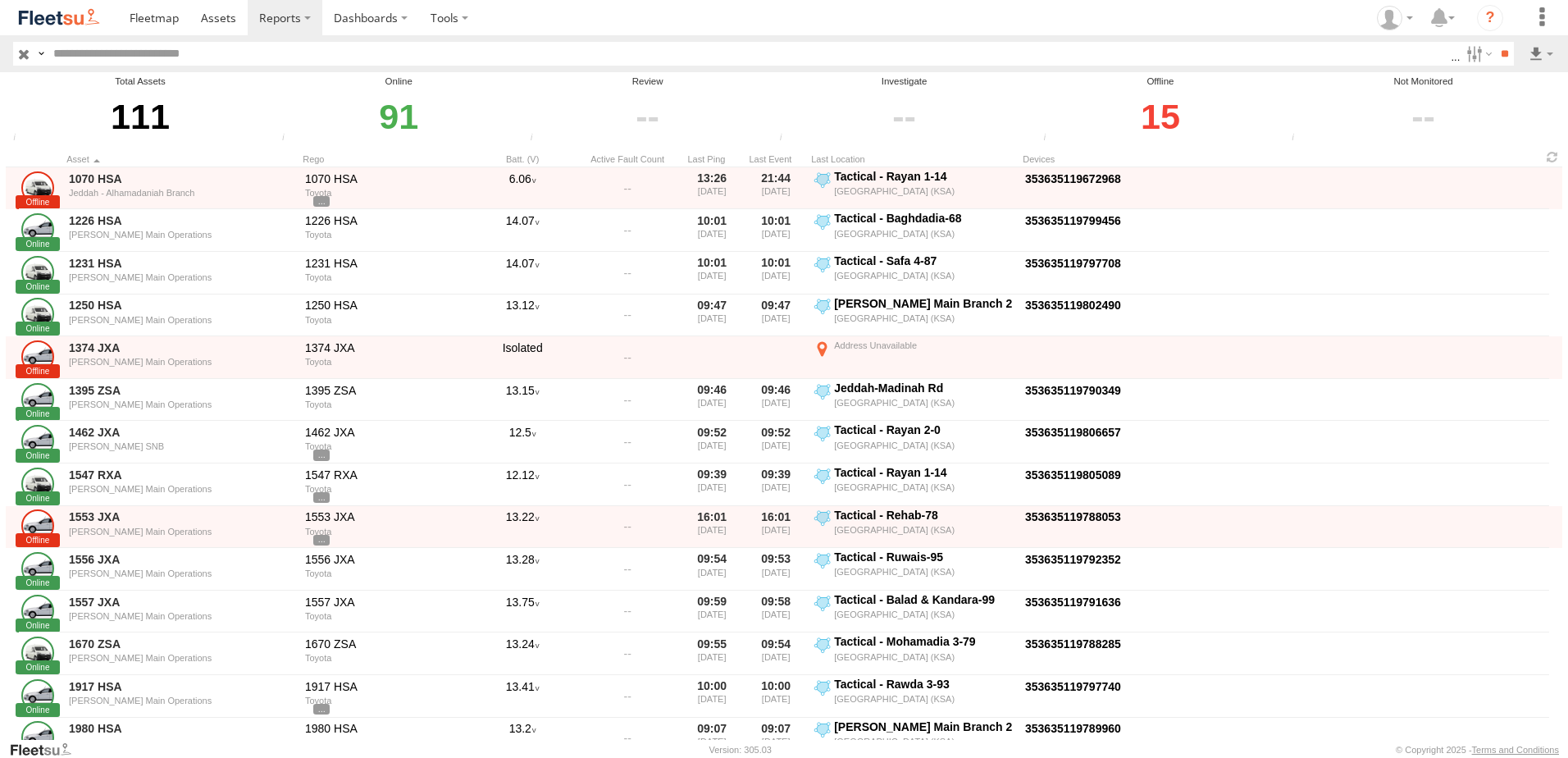
click at [1022, 12] on section at bounding box center [841, 18] width 1446 height 35
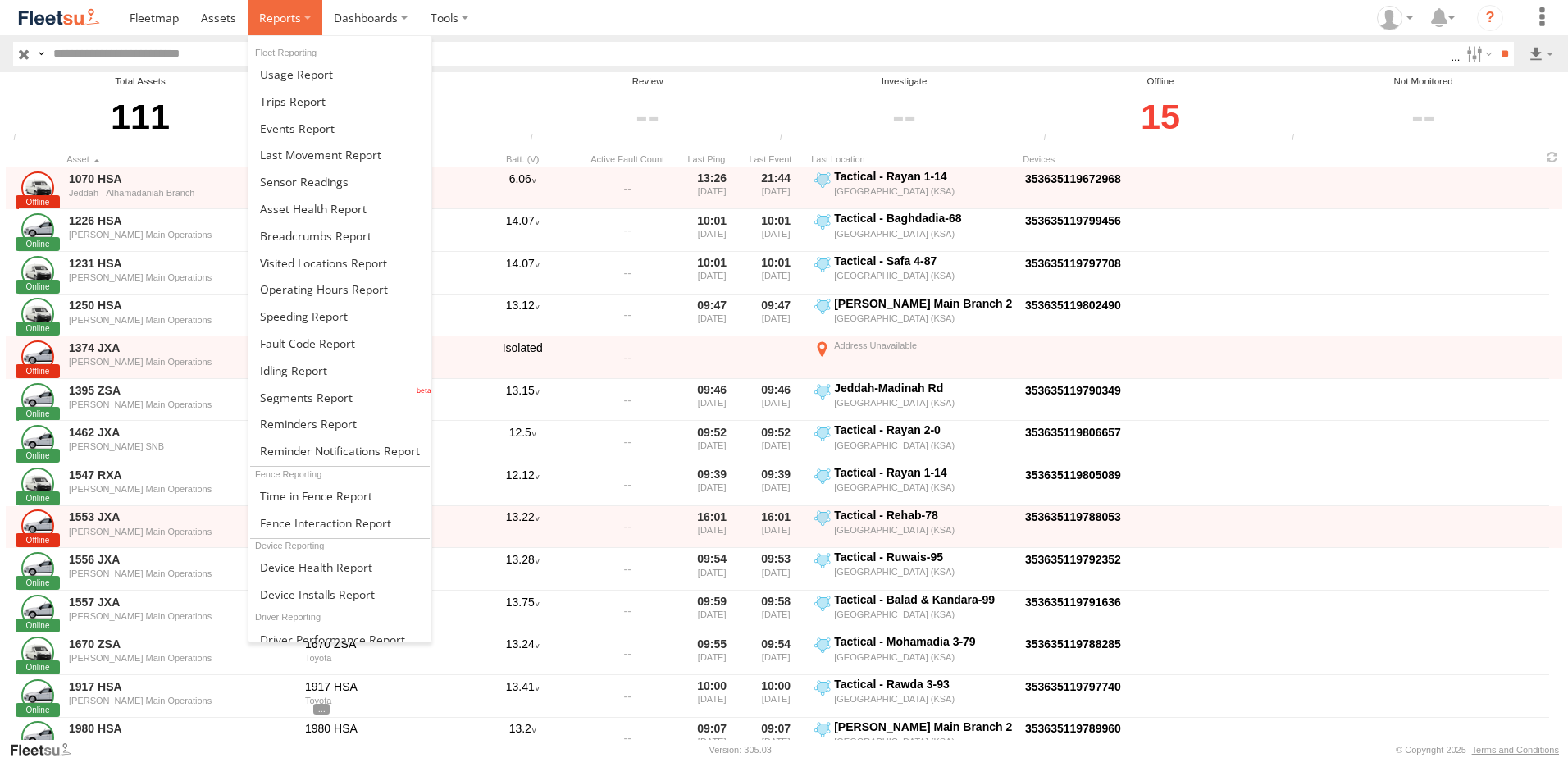
click at [293, 11] on span at bounding box center [280, 18] width 42 height 16
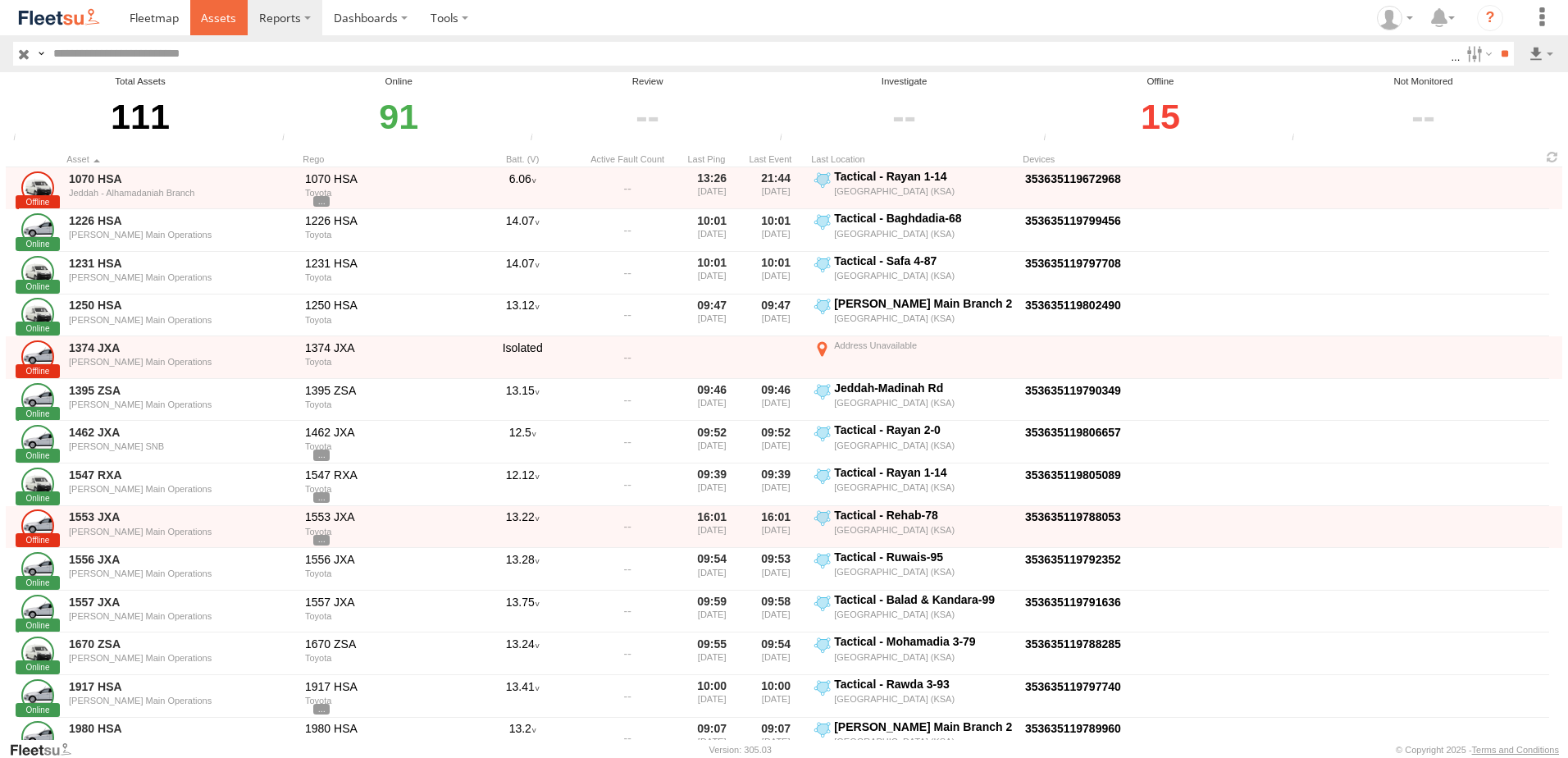
click at [239, 20] on link at bounding box center [219, 18] width 58 height 35
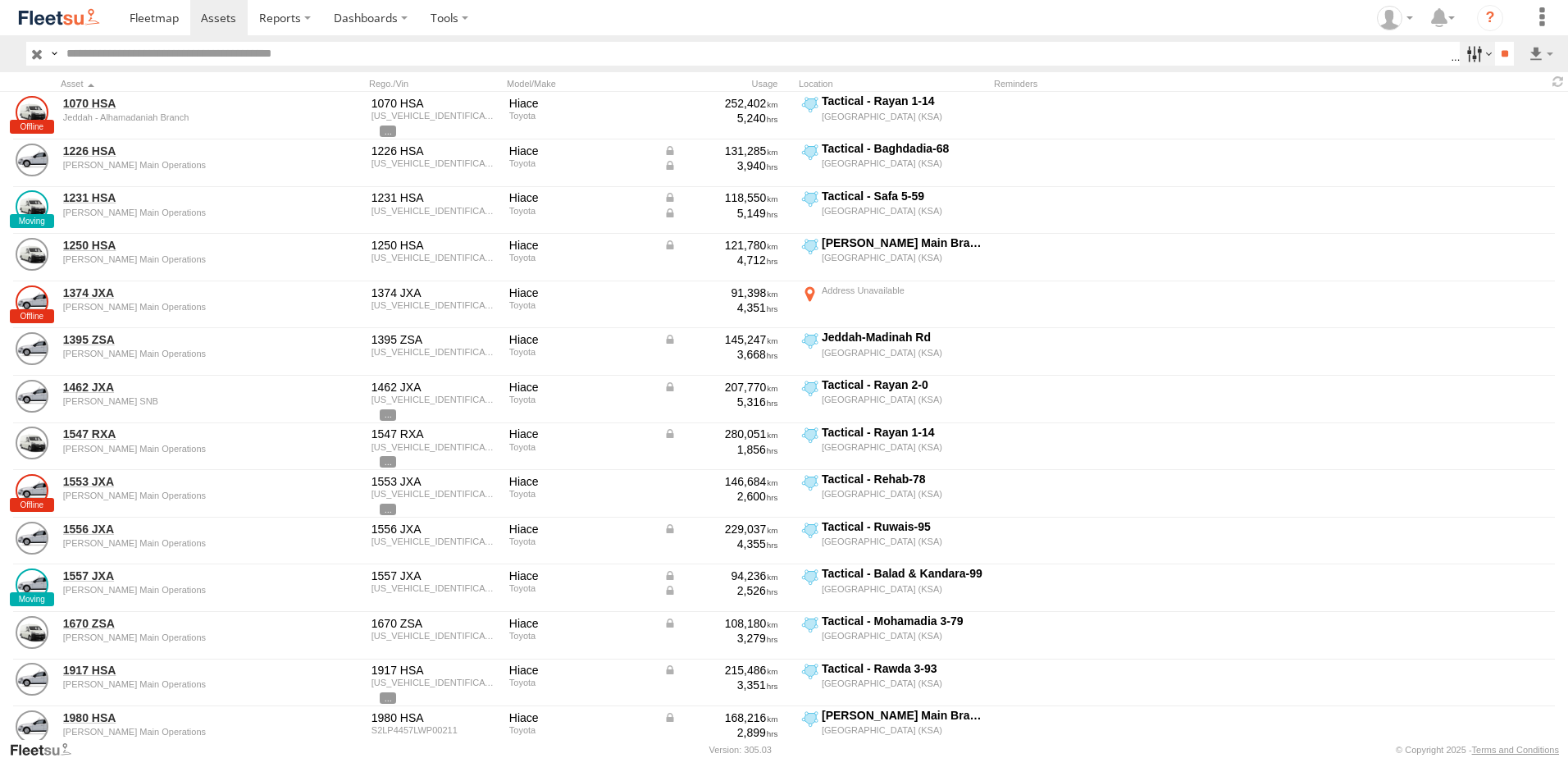
click at [1460, 59] on label at bounding box center [1477, 54] width 35 height 24
click at [1177, 14] on section at bounding box center [841, 18] width 1446 height 35
click at [1320, 10] on section at bounding box center [841, 18] width 1446 height 35
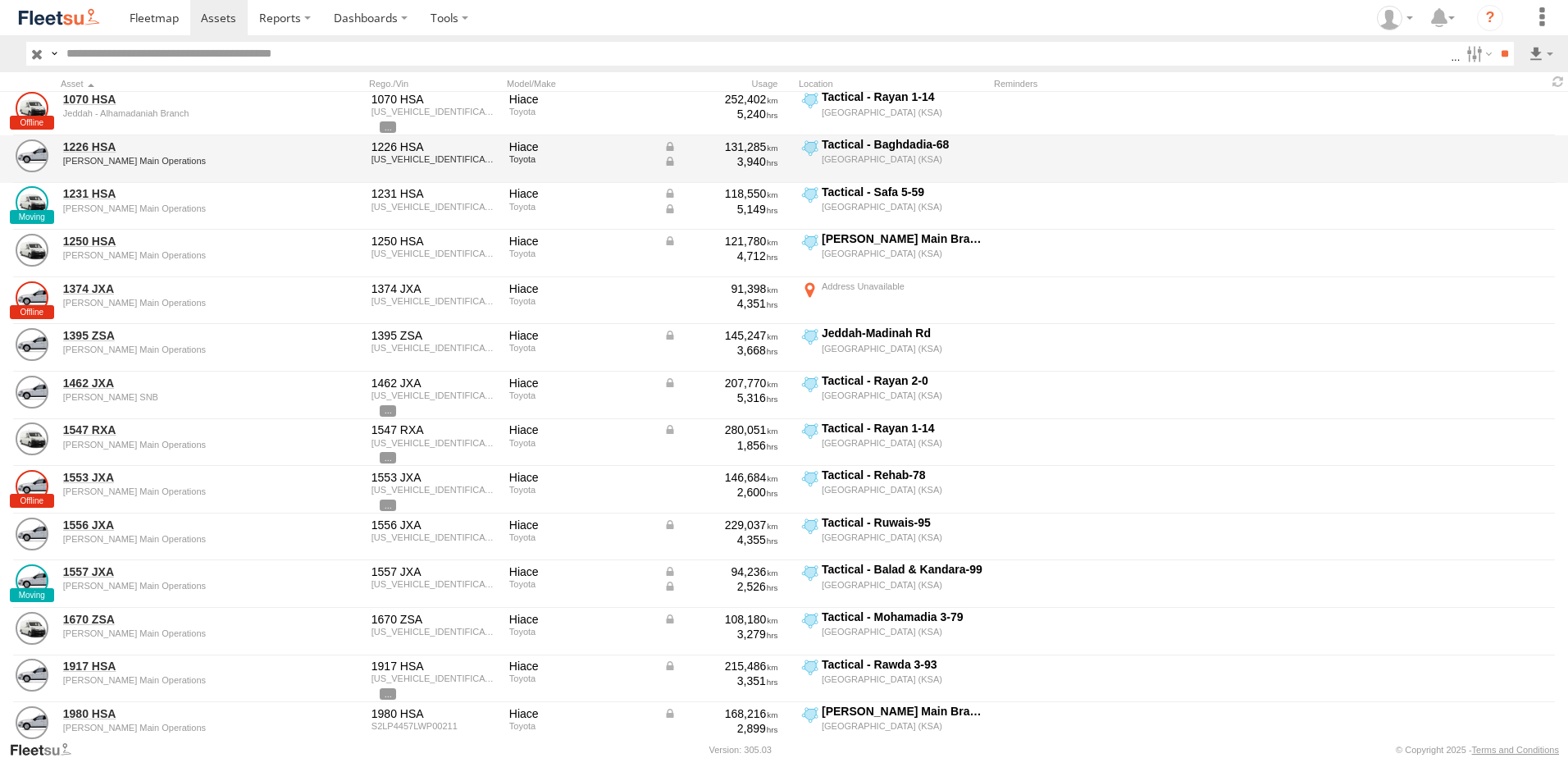
click at [1546, 150] on div "1226 HSA JED Main Operations 1226 HSA JTFRAFAP8N8033430 Hiace Toyota 131,285 3,…" at bounding box center [784, 159] width 1568 height 48
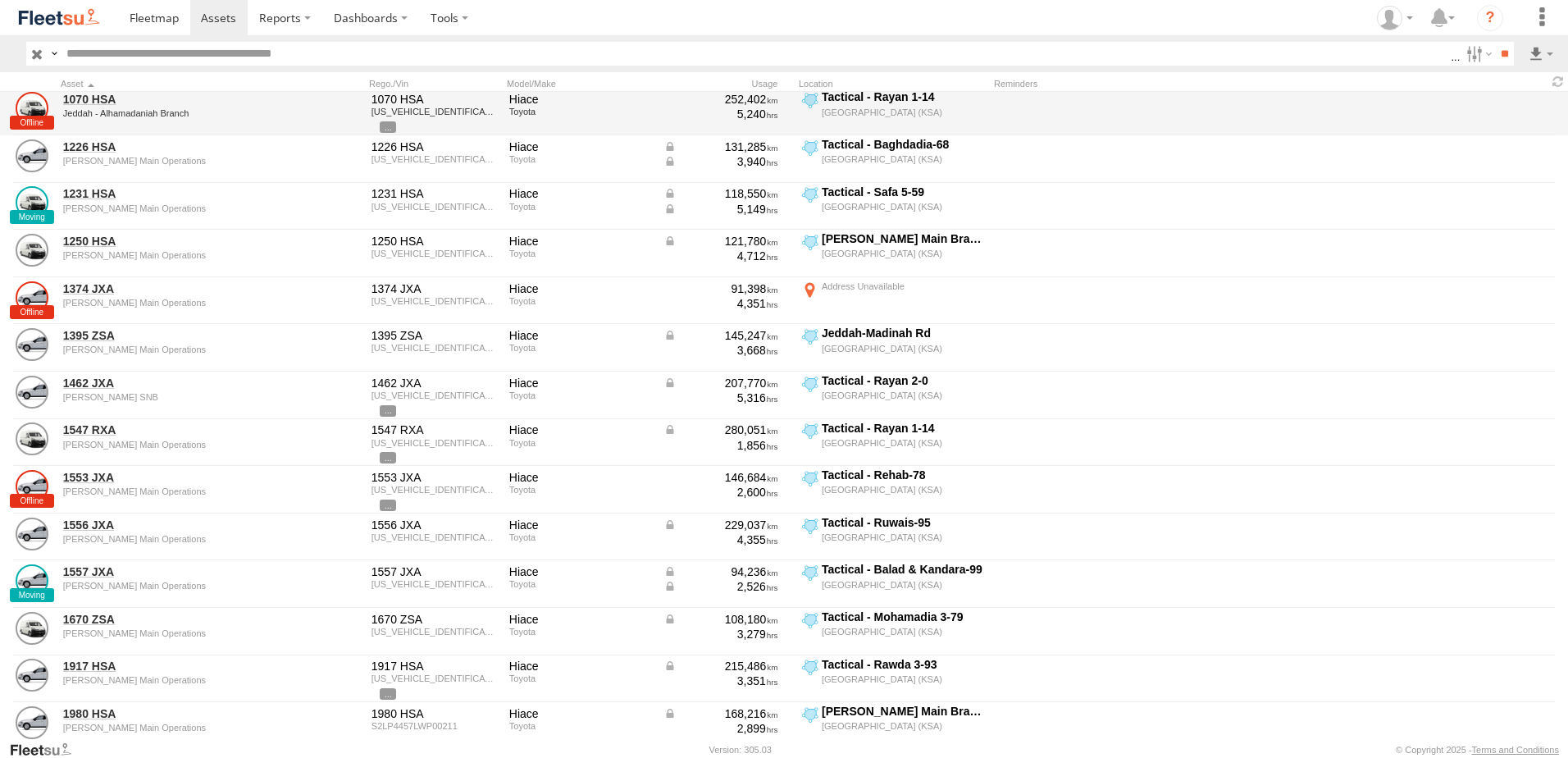
click at [1537, 99] on div "1070 HSA Jeddah - Alhamadaniah Branch 1070 HSA JTFRAFAP5M8028426 Hiace Toyota 2…" at bounding box center [784, 112] width 1568 height 48
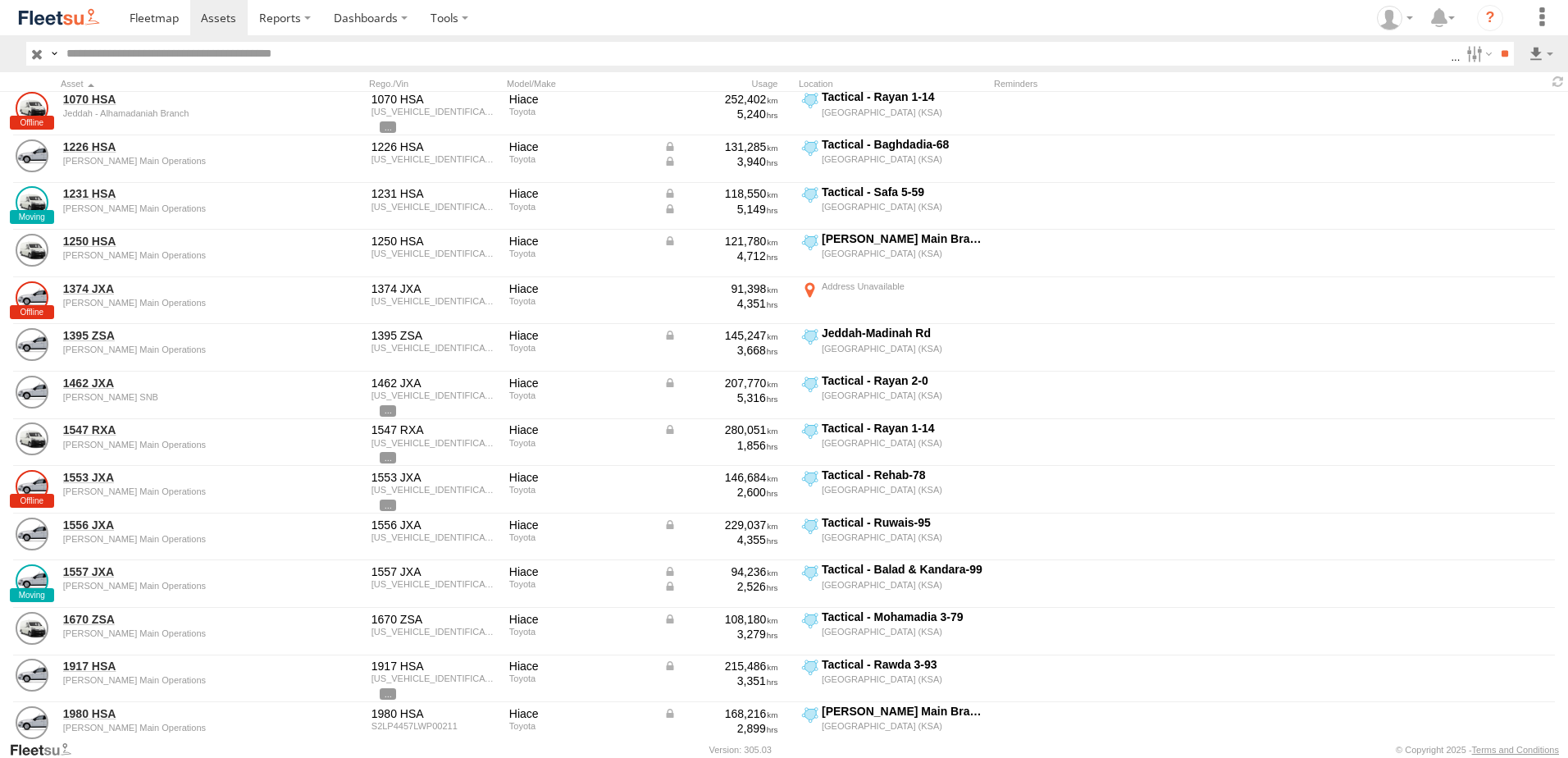
click at [1280, 16] on section at bounding box center [841, 18] width 1446 height 35
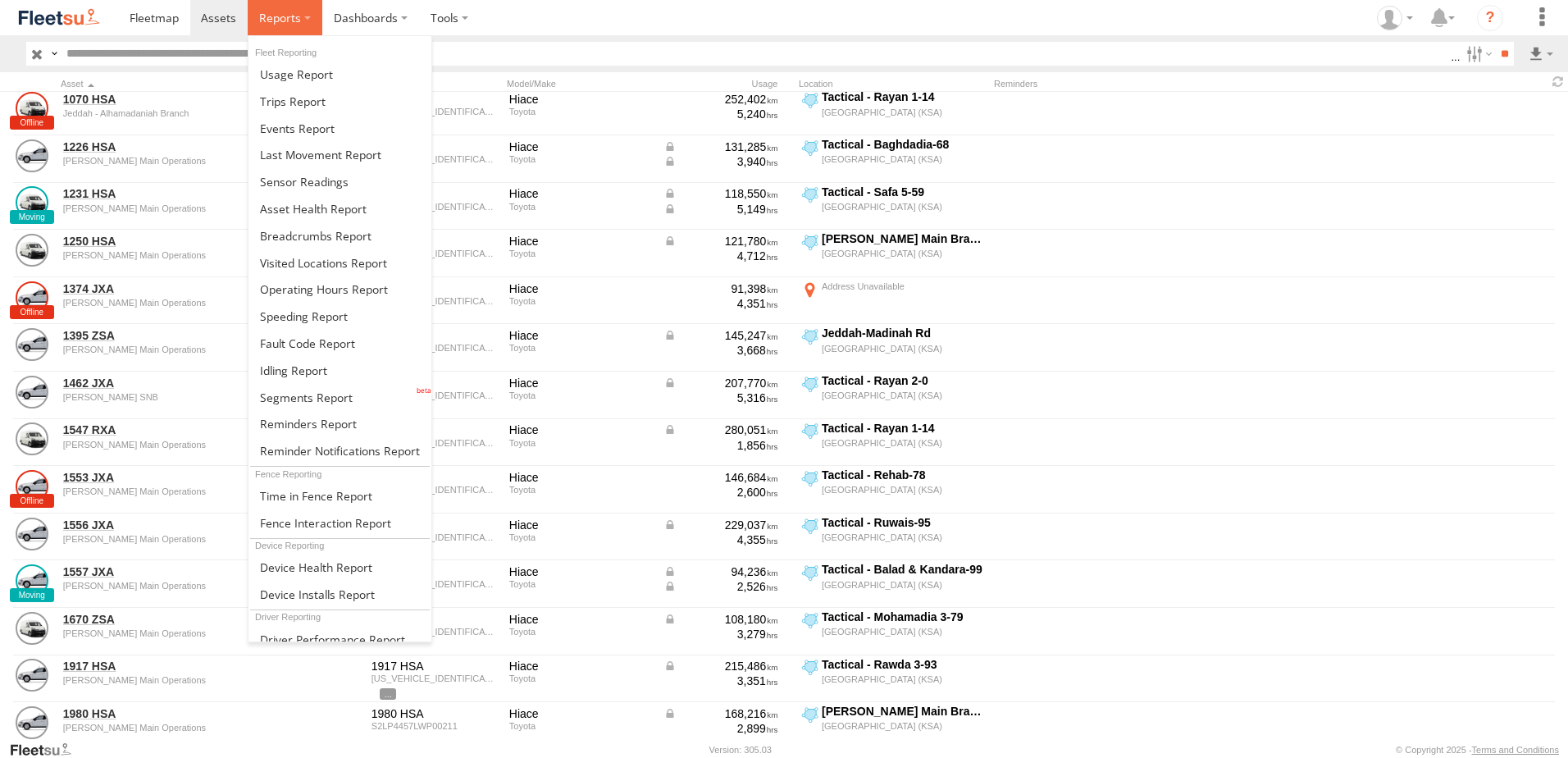
click at [291, 15] on span at bounding box center [280, 18] width 42 height 16
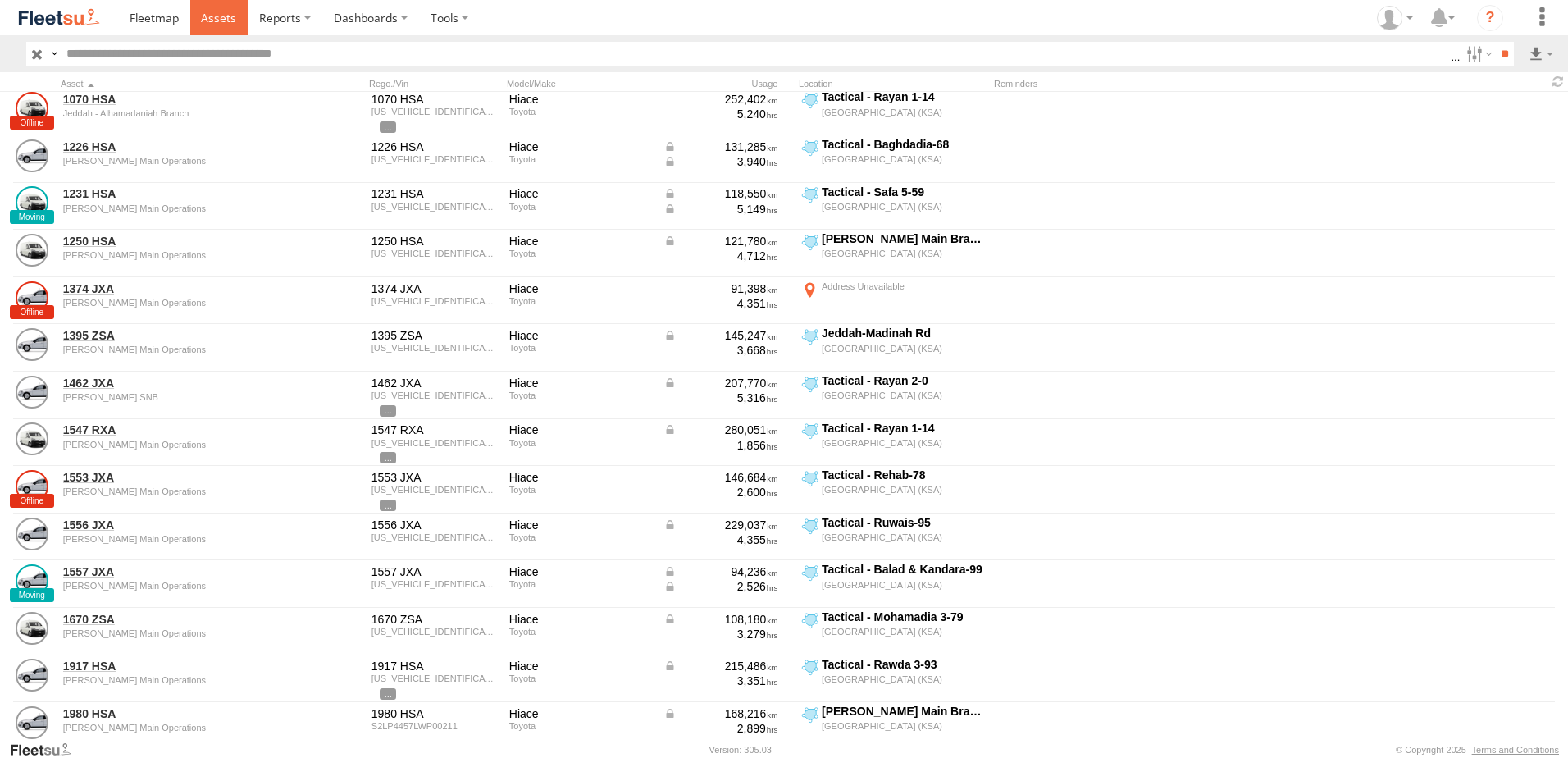
click at [224, 10] on span at bounding box center [218, 18] width 35 height 16
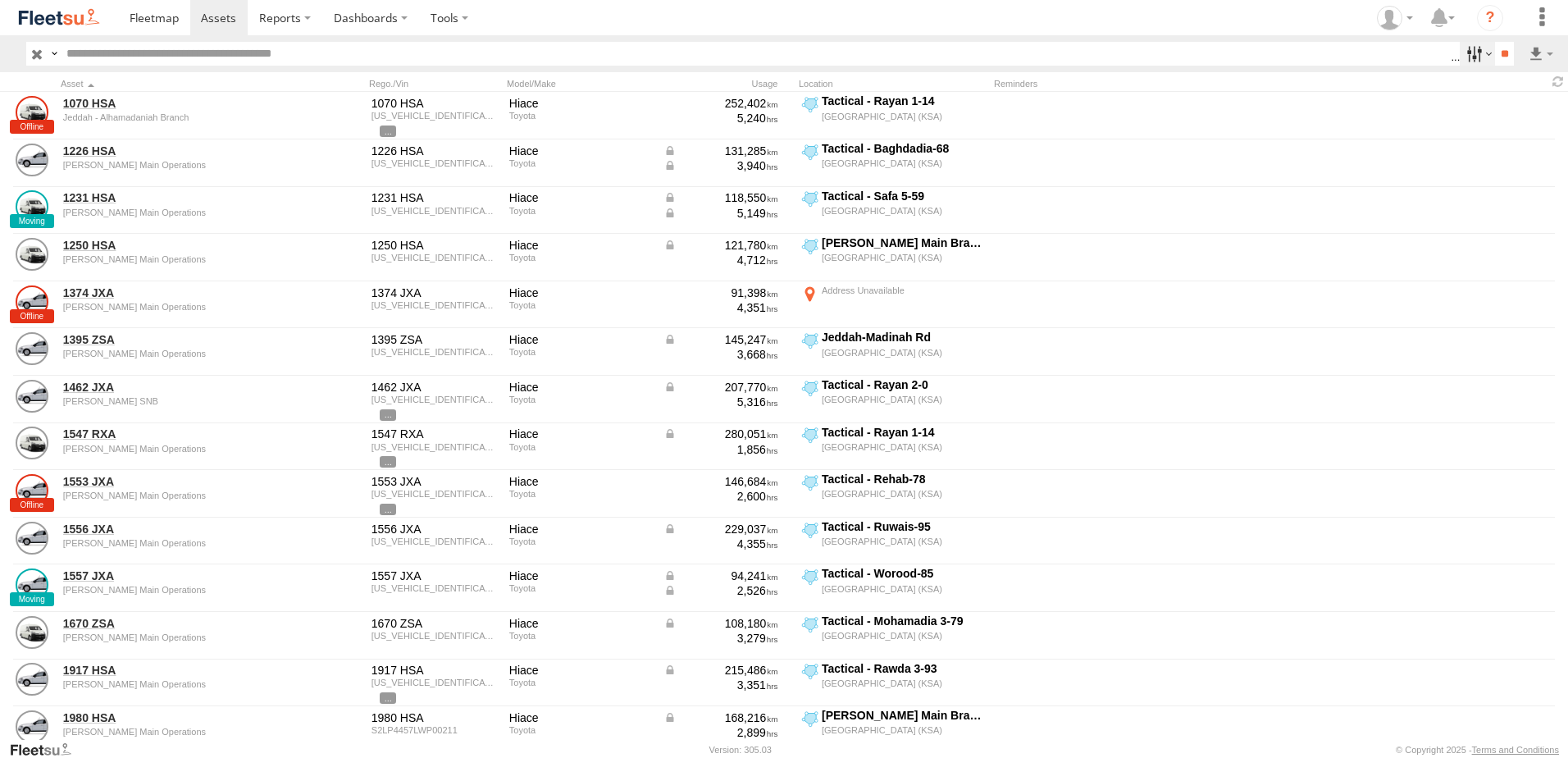
click at [1464, 65] on label at bounding box center [1477, 54] width 35 height 24
click at [1160, 21] on section at bounding box center [841, 18] width 1446 height 35
click at [1217, 26] on section at bounding box center [841, 18] width 1446 height 35
click at [168, 26] on span at bounding box center [154, 18] width 49 height 16
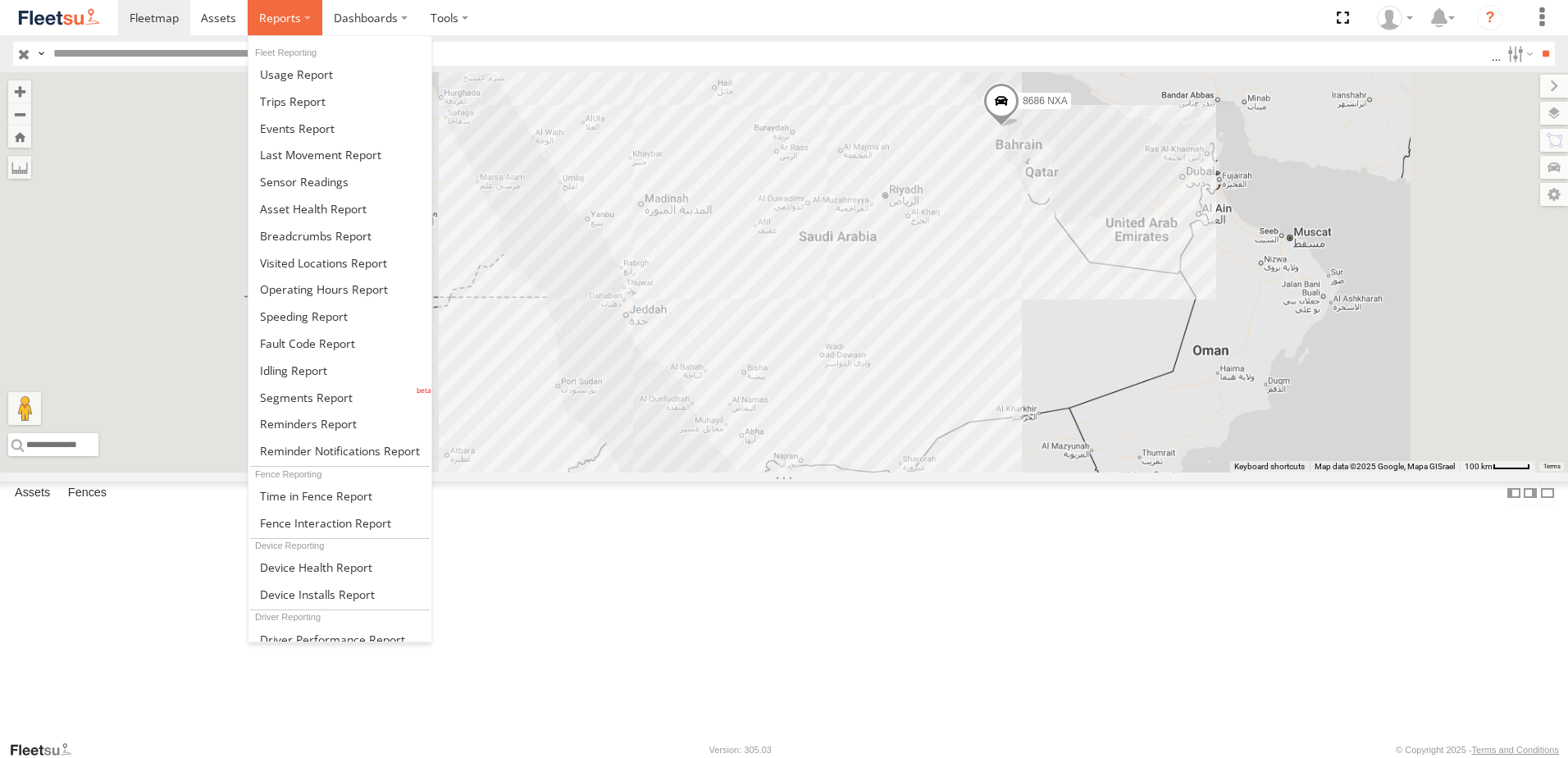
click at [268, 18] on span at bounding box center [280, 18] width 42 height 16
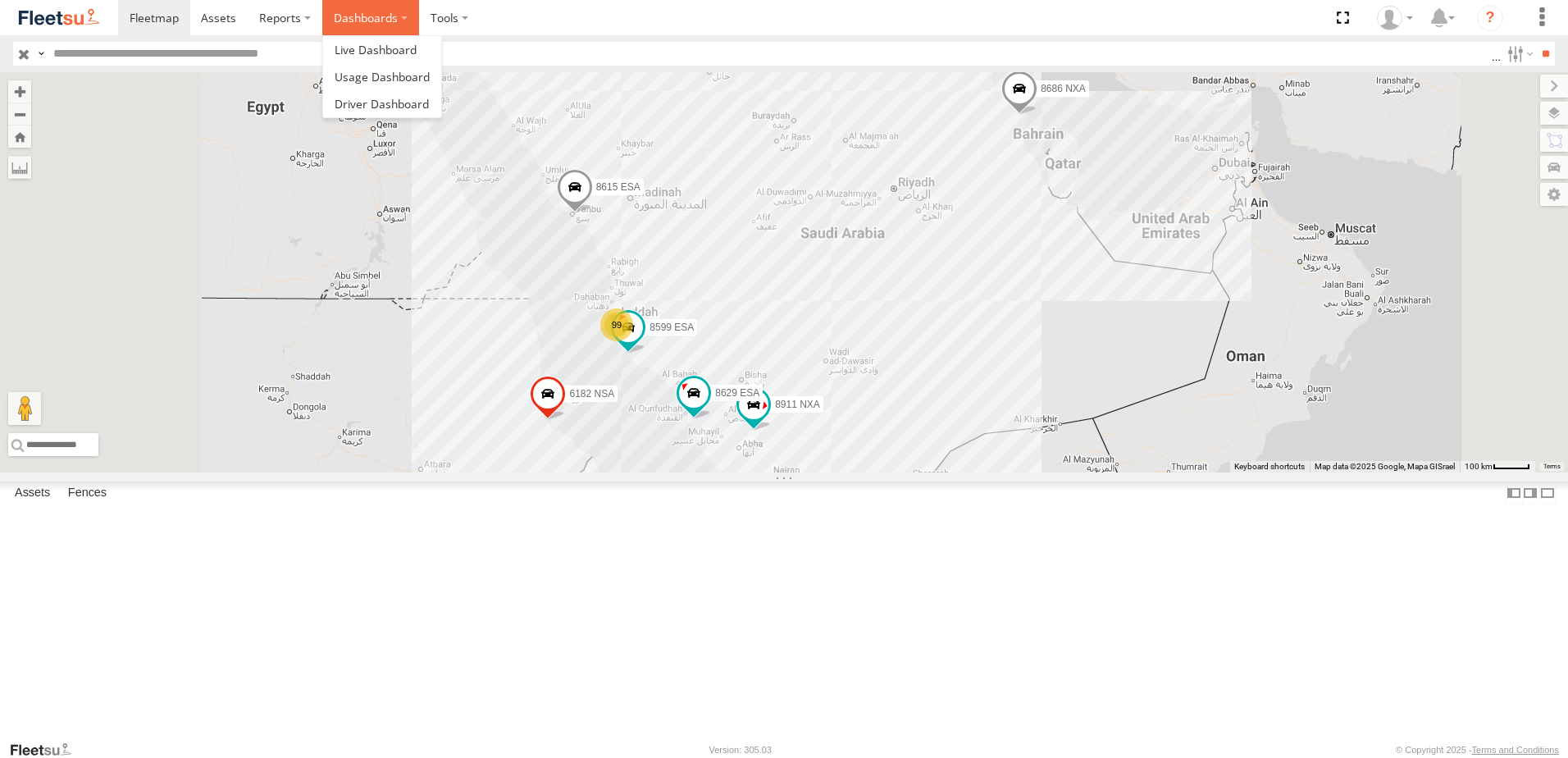
click at [359, 17] on label "Dashboards" at bounding box center [371, 18] width 97 height 35
click at [450, 11] on label at bounding box center [449, 18] width 61 height 35
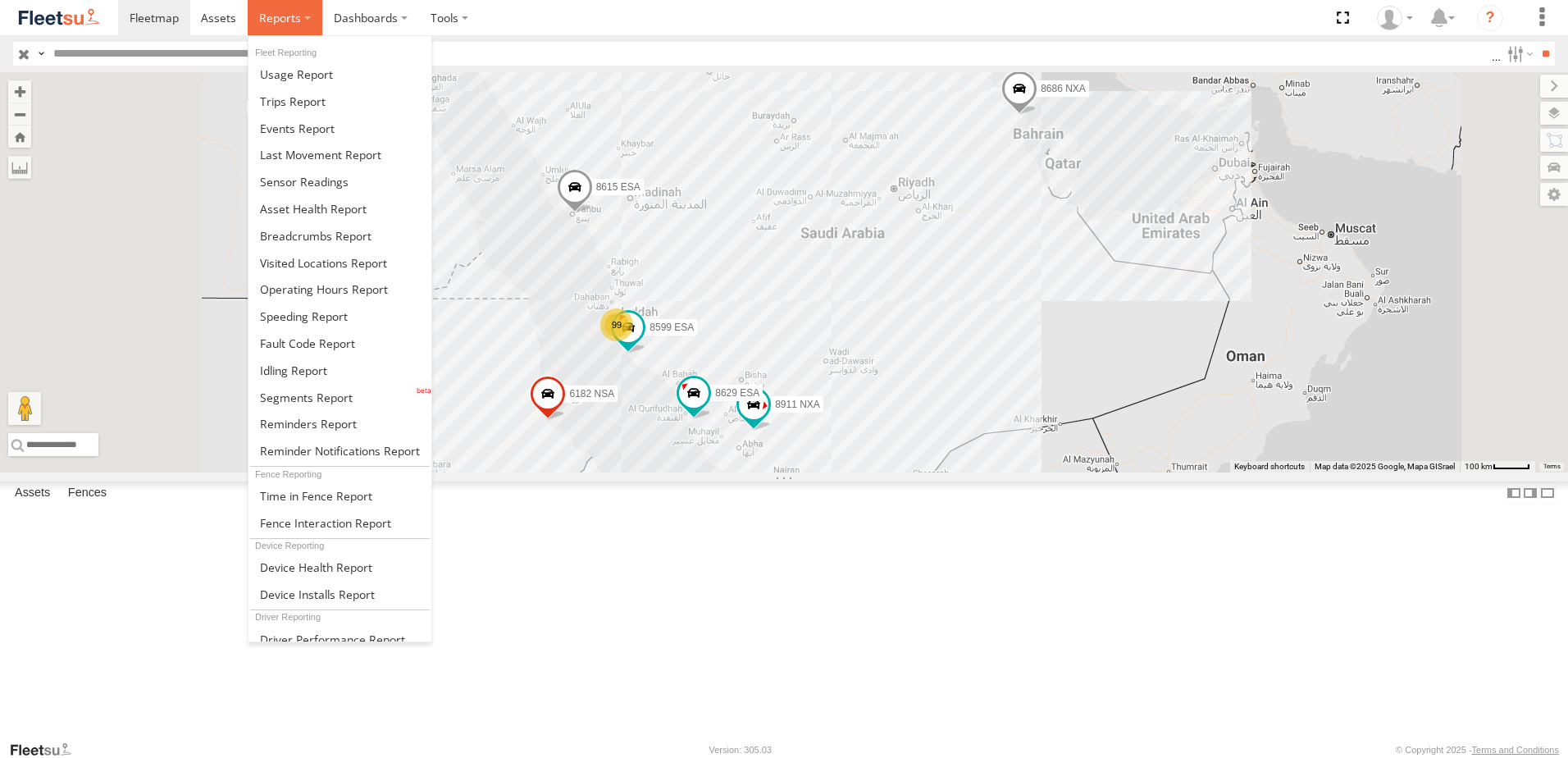
click at [314, 11] on label at bounding box center [284, 18] width 75 height 35
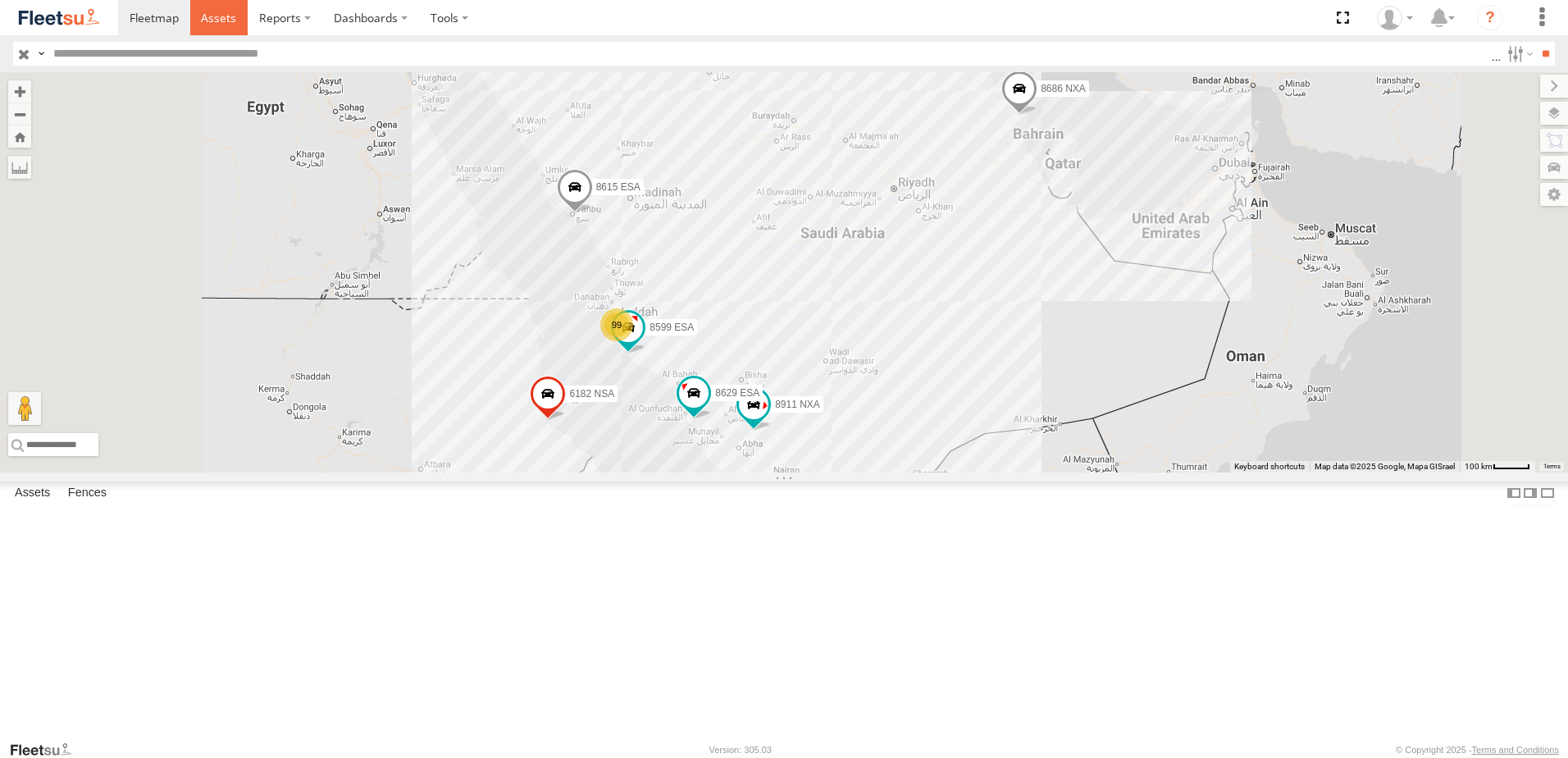
click at [240, 18] on link at bounding box center [219, 18] width 58 height 35
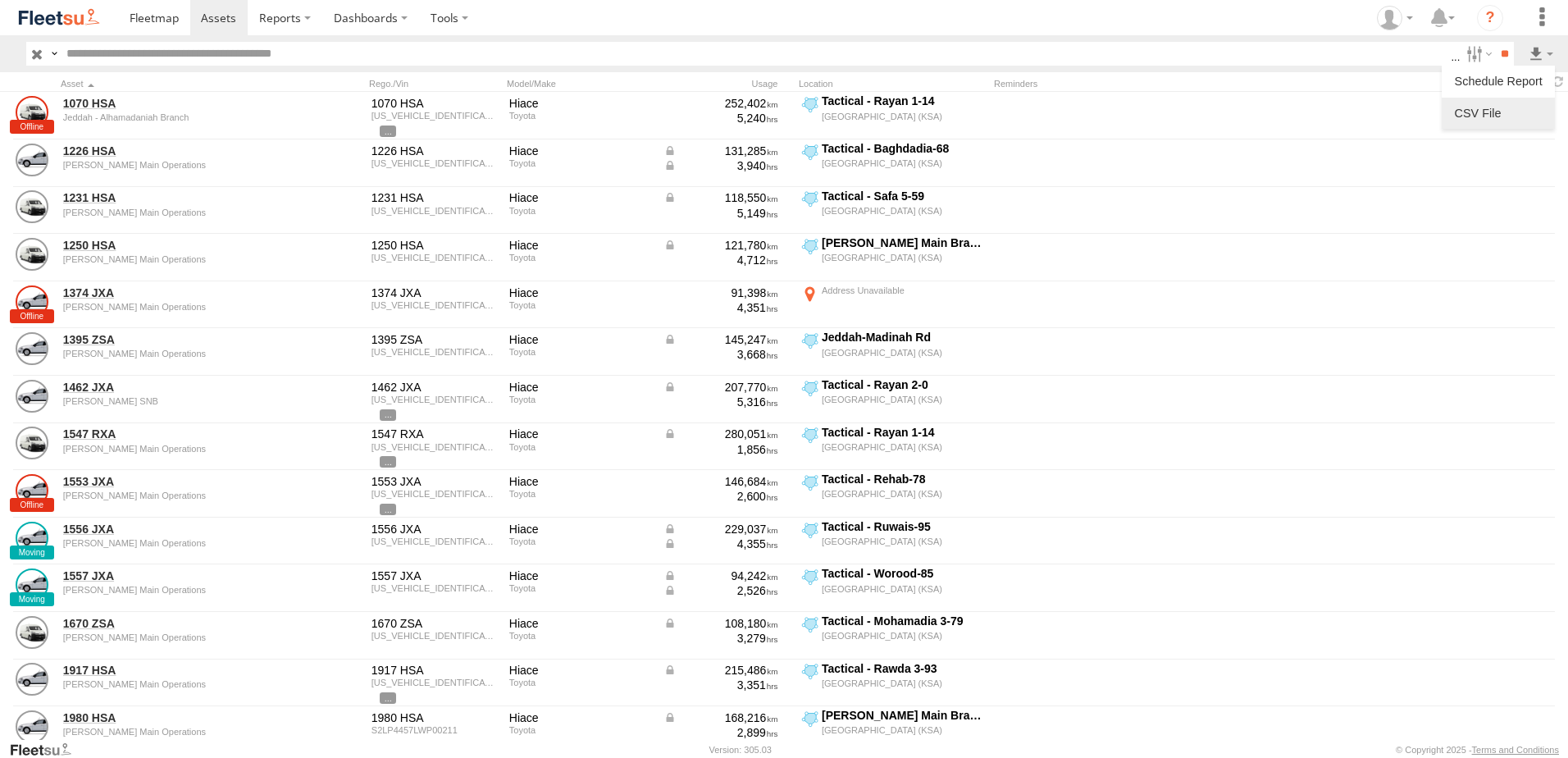
click at [1493, 108] on label at bounding box center [1498, 114] width 100 height 25
click at [0, 0] on label at bounding box center [0, 0] width 0 height 0
click at [1476, 56] on label at bounding box center [1477, 54] width 35 height 24
click at [1524, 108] on label at bounding box center [1498, 114] width 100 height 25
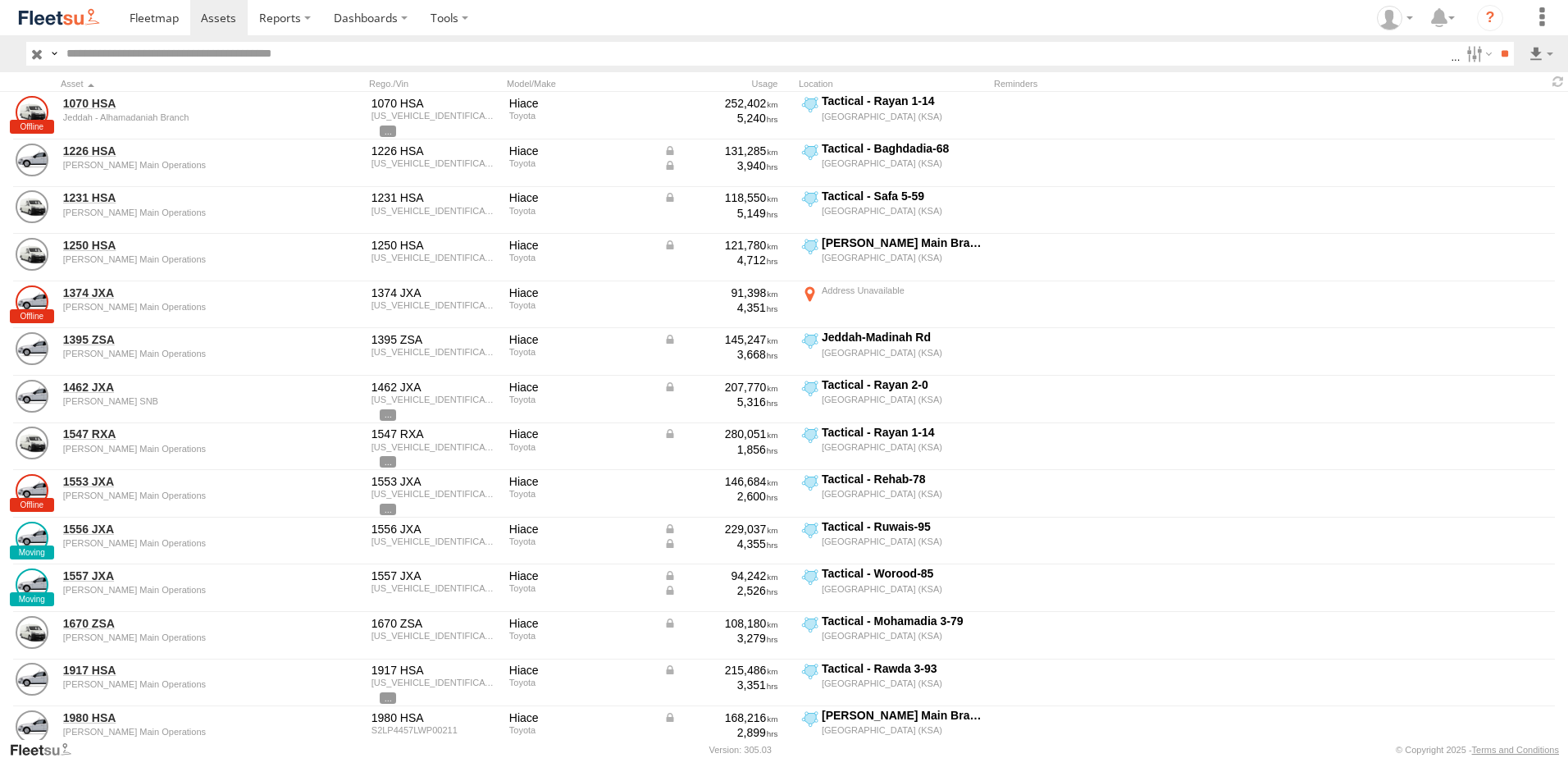
scroll to position [68, 0]
click at [0, 0] on label "Driver ID" at bounding box center [0, 0] width 0 height 0
click at [0, 0] on label "First Name" at bounding box center [0, 0] width 0 height 0
click at [0, 0] on button "Export" at bounding box center [0, 0] width 0 height 0
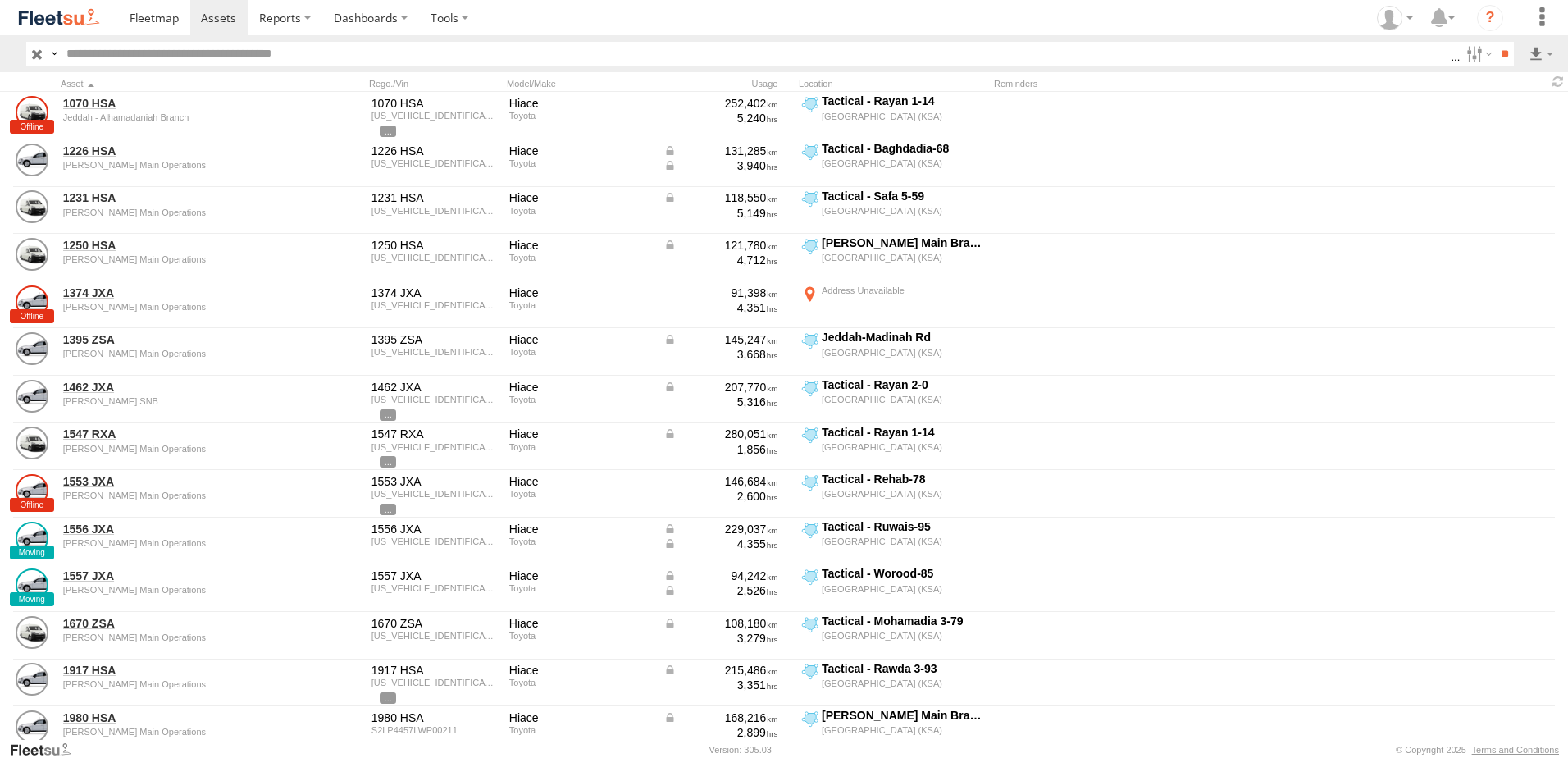
drag, startPoint x: 1395, startPoint y: 128, endPoint x: 1446, endPoint y: 77, distance: 72.1
click at [0, 0] on label "×" at bounding box center [0, 0] width 0 height 0
